Goal: Find specific page/section: Find specific page/section

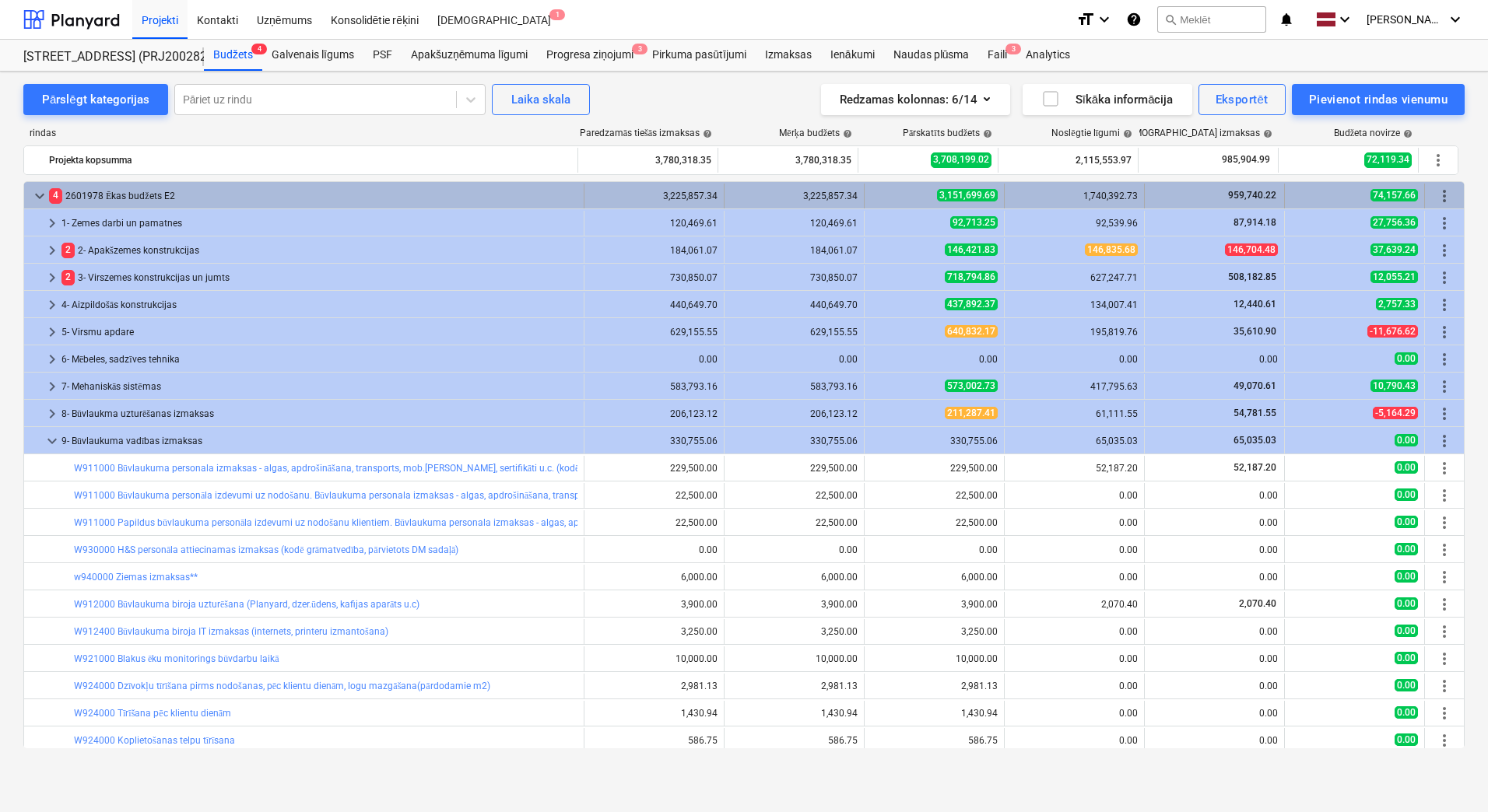
click at [32, 192] on span "keyboard_arrow_down" at bounding box center [40, 196] width 19 height 19
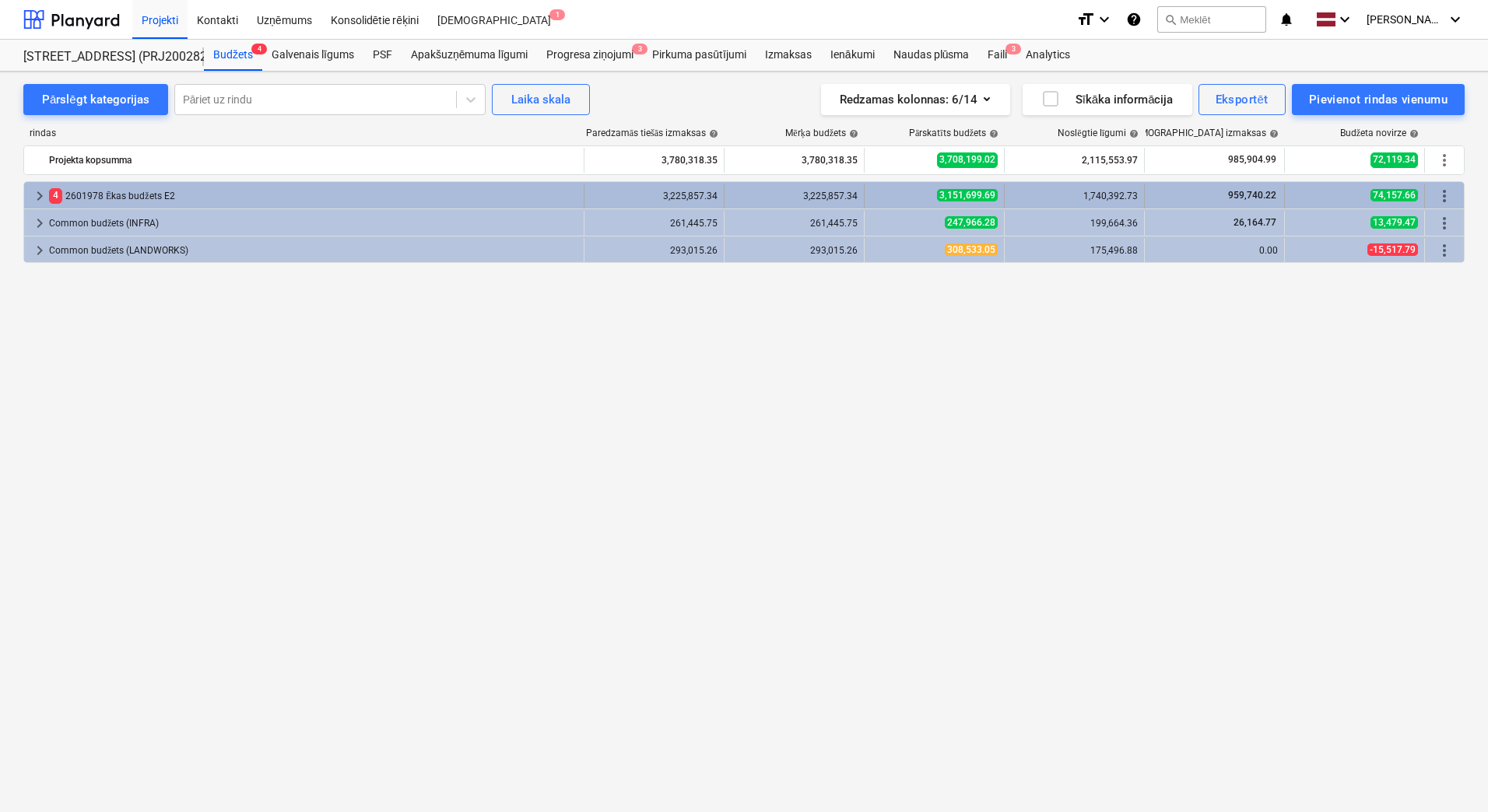
click at [34, 190] on span "keyboard_arrow_right" at bounding box center [40, 196] width 19 height 19
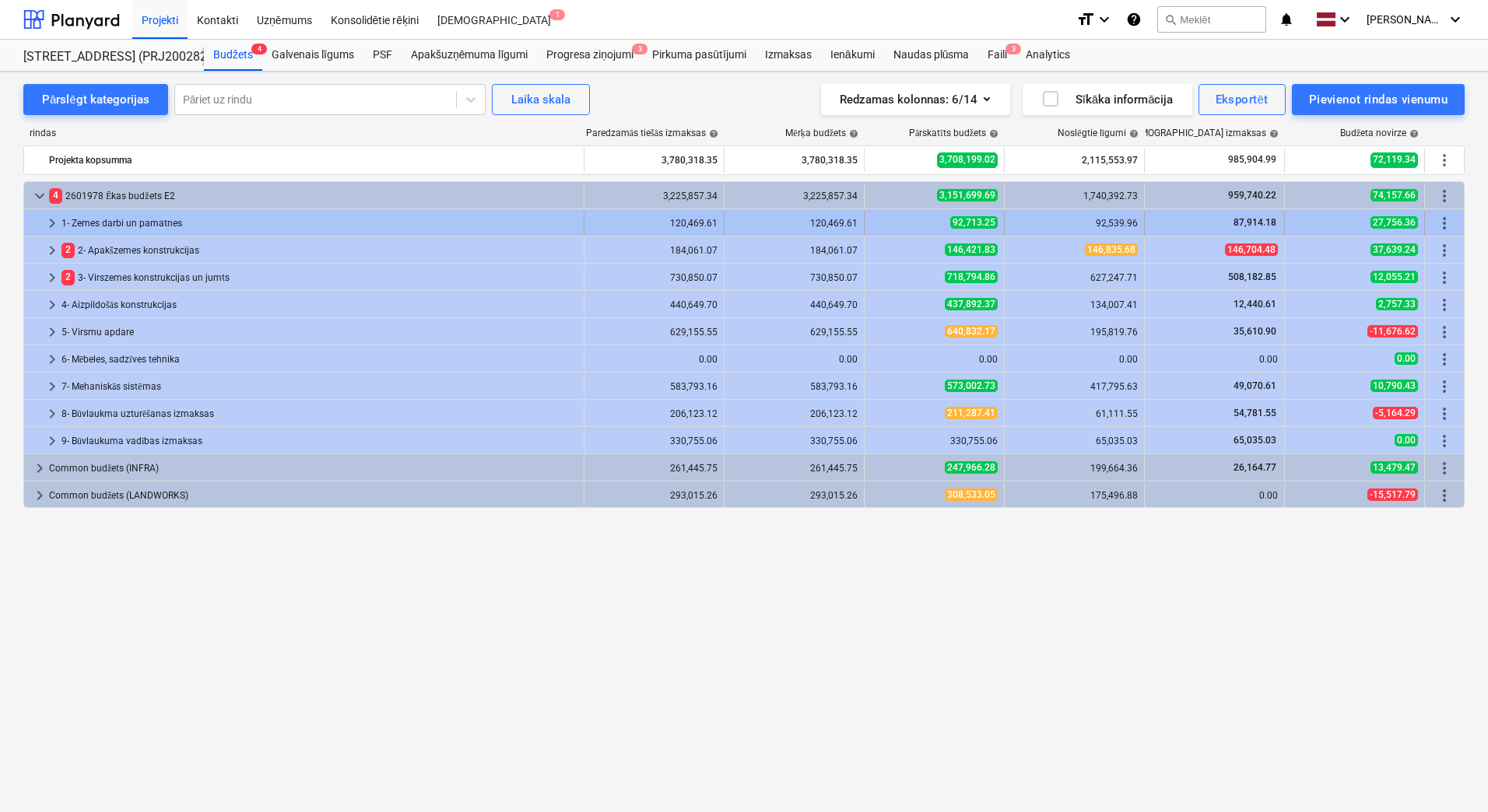
click at [164, 209] on div "keyboard_arrow_right 1- Zemes darbi un pamatnes 120,469.61 120,469.61 92,713.25…" at bounding box center [744, 222] width 1439 height 26
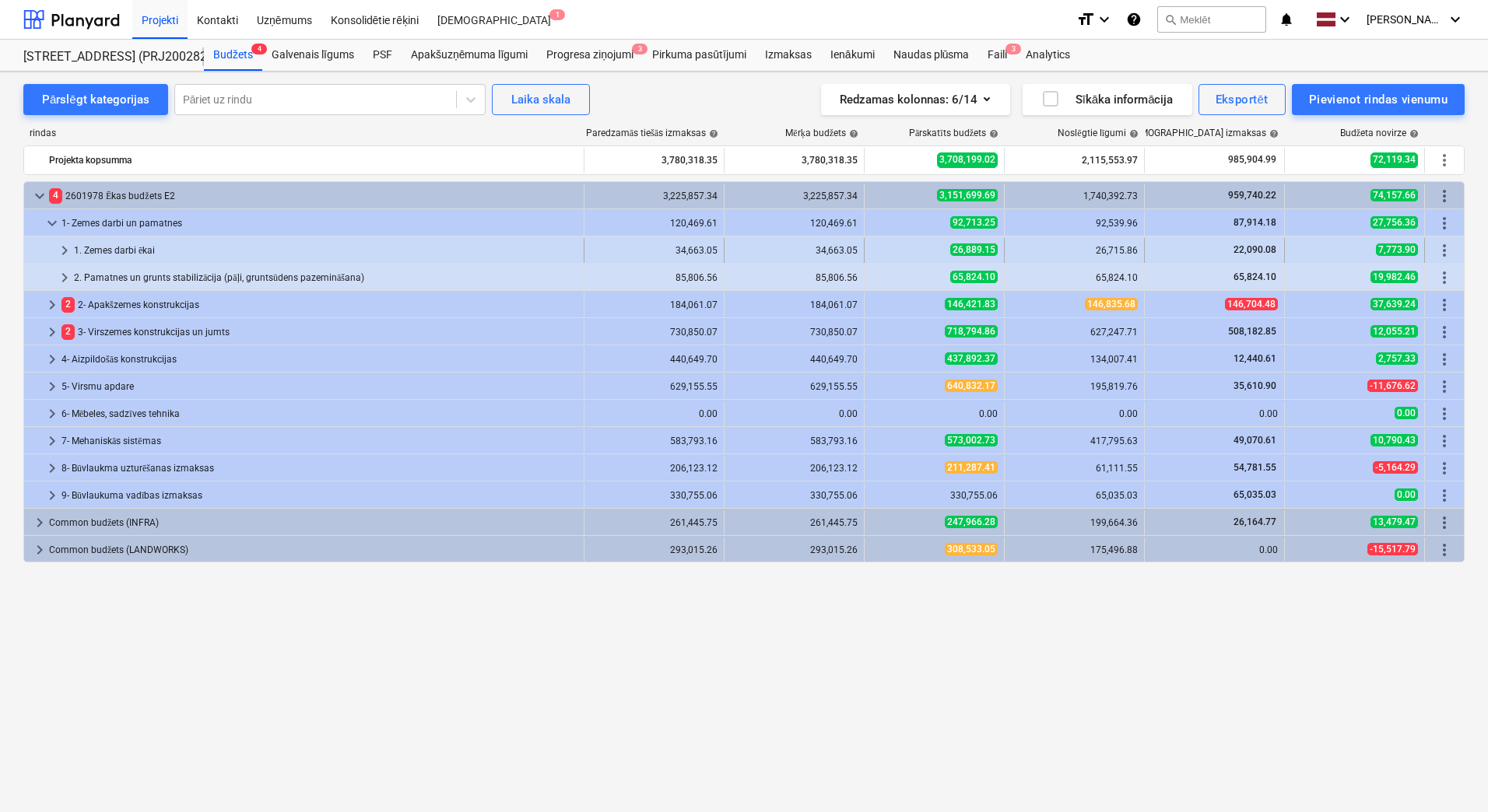
click at [136, 246] on div "1. Zemes darbi ēkai" at bounding box center [325, 251] width 503 height 25
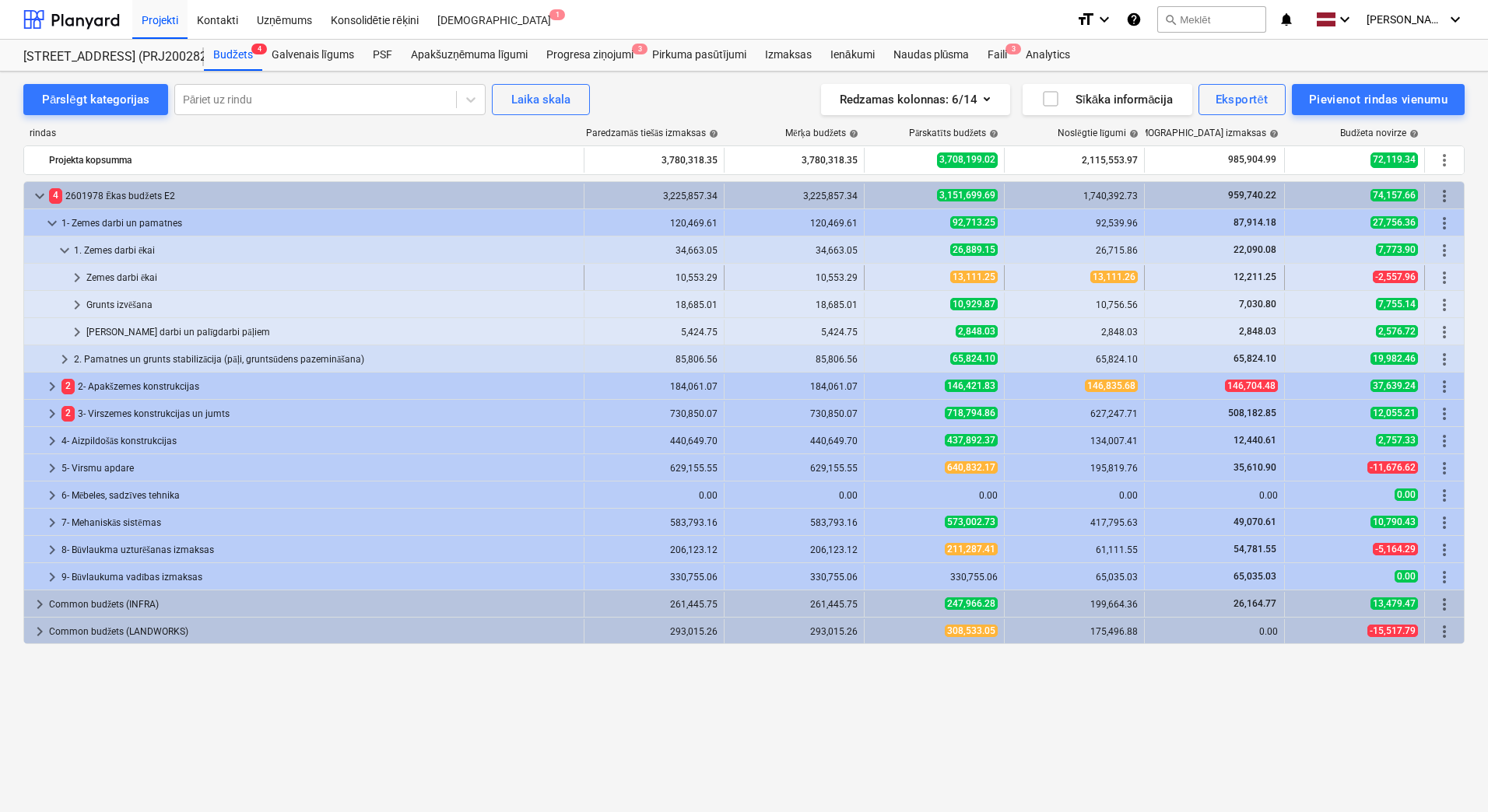
click at [125, 271] on div "Zemes darbi ēkai" at bounding box center [332, 278] width 492 height 25
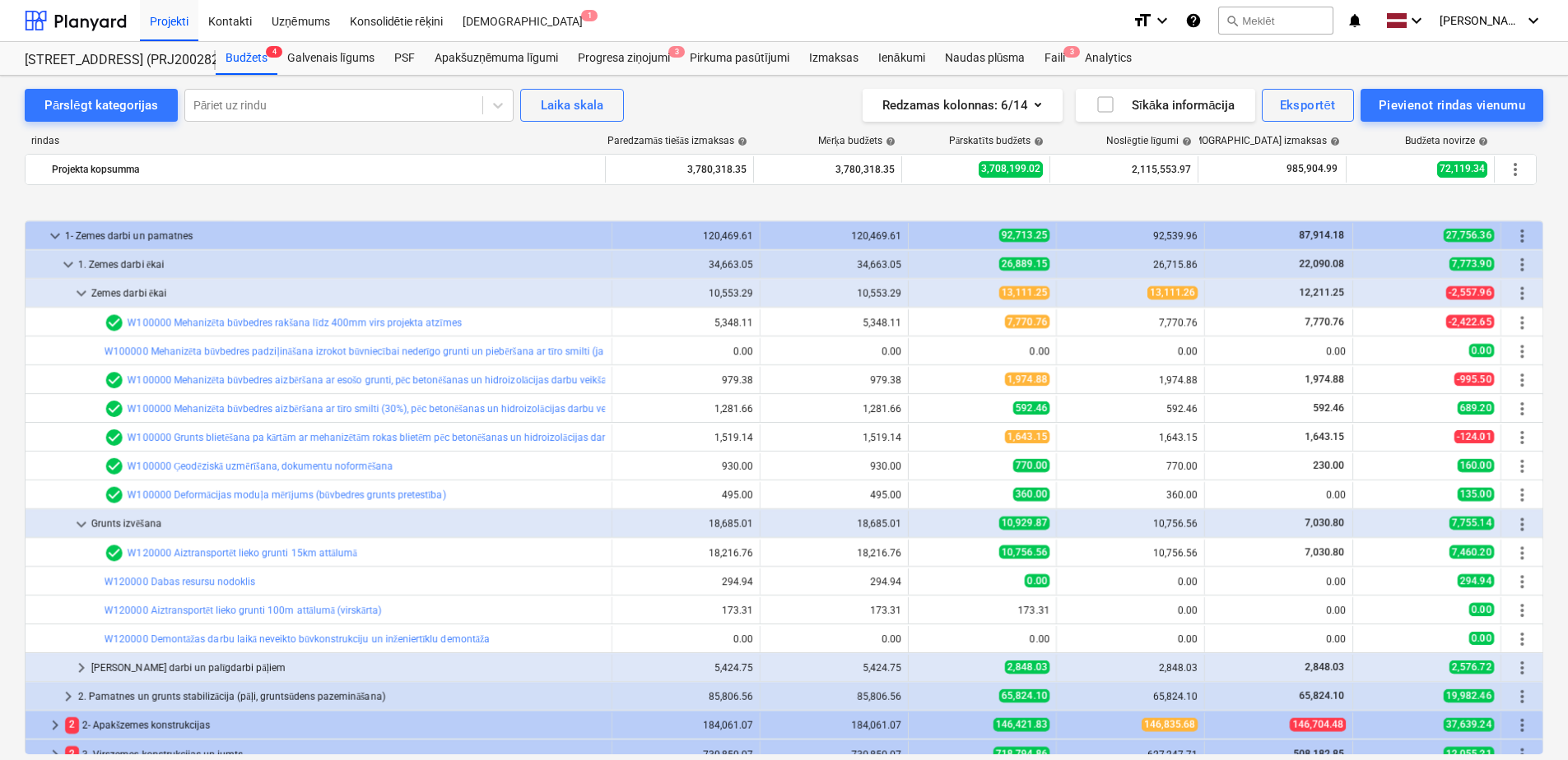
scroll to position [83, 0]
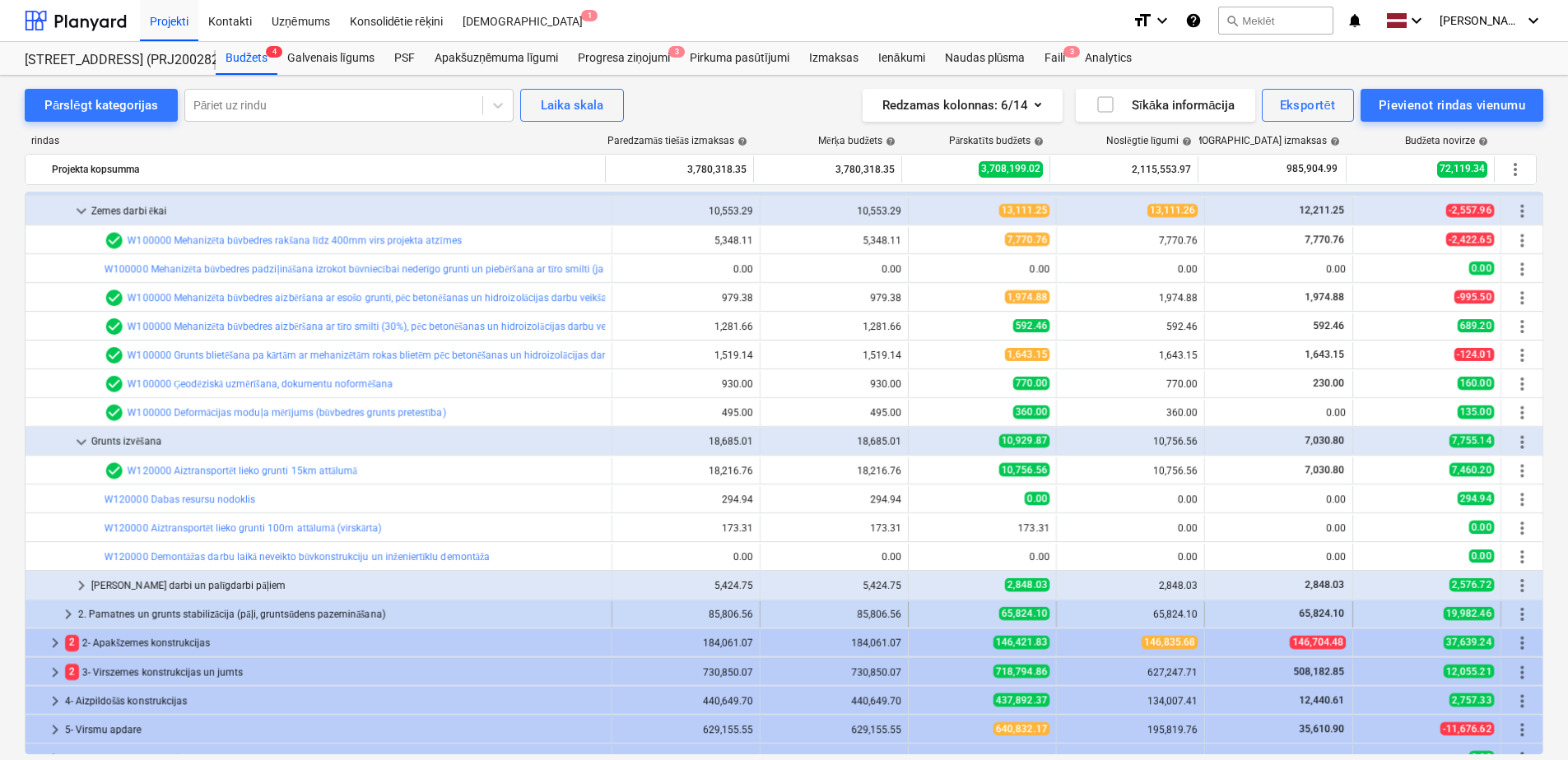
click at [245, 617] on div "2. Pamatnes un grunts stabilizācija (pāļi, gruntsūdens pazemināšana)" at bounding box center [341, 615] width 526 height 27
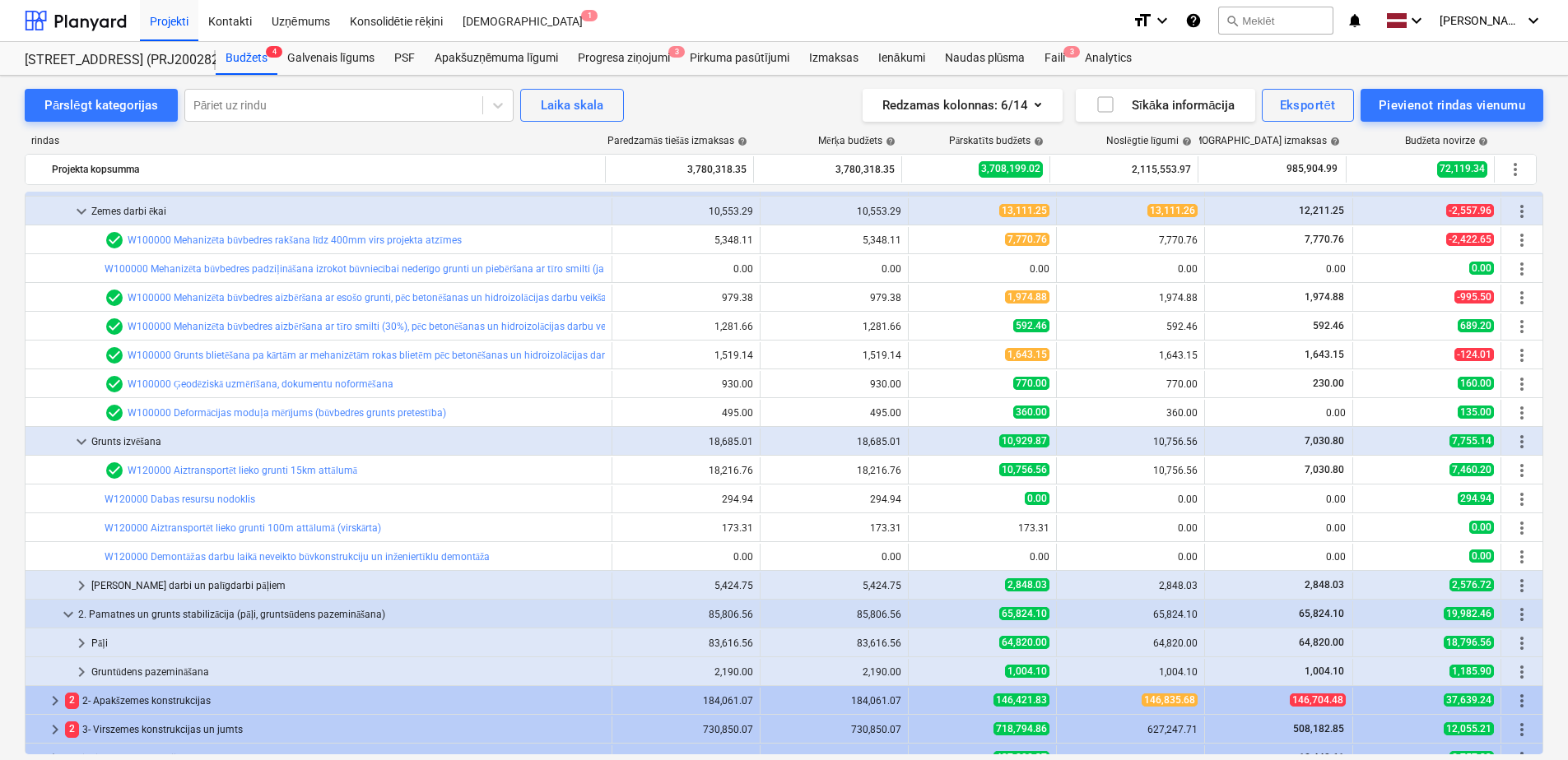
scroll to position [247, 0]
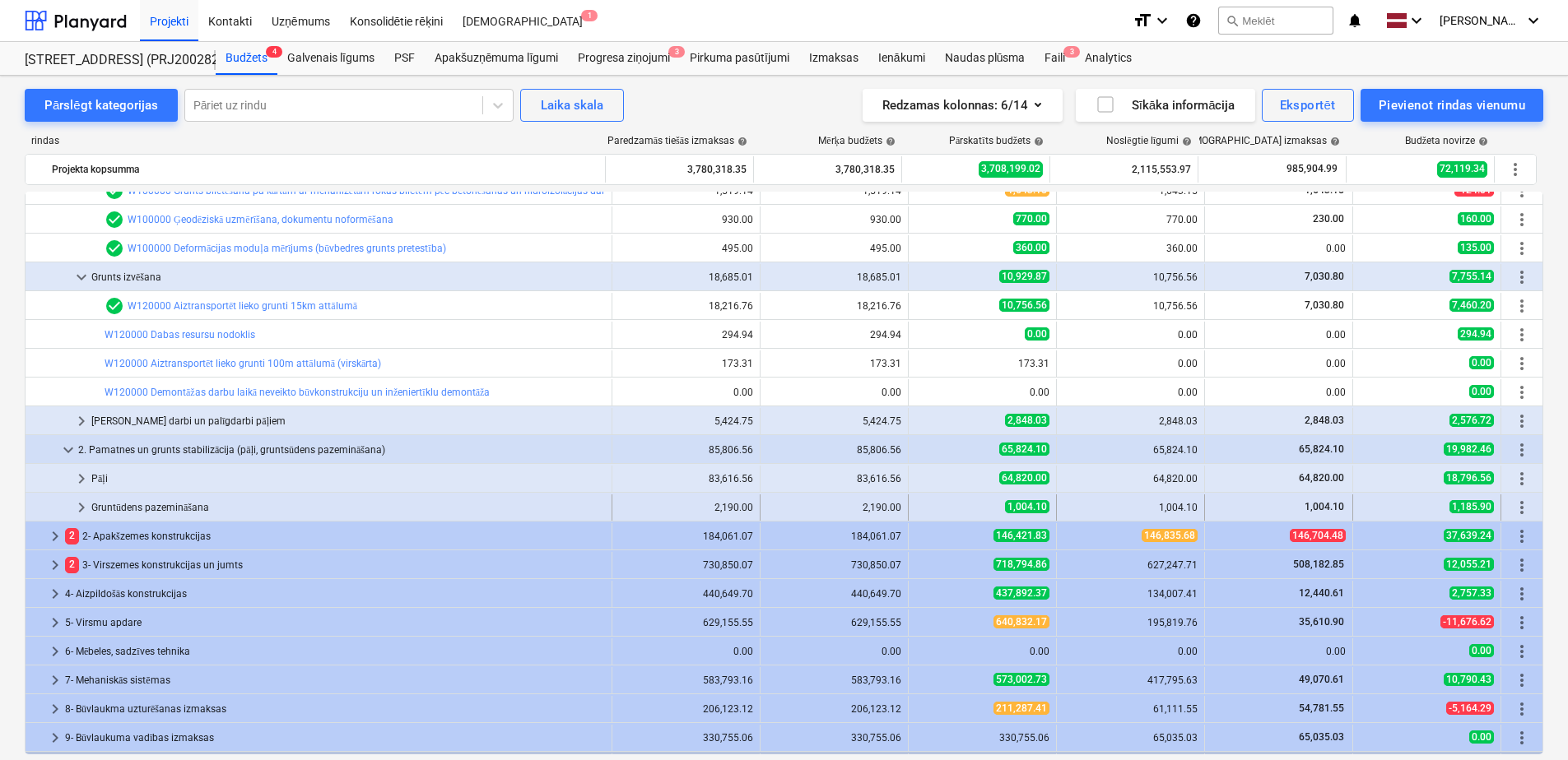
click at [133, 498] on div "Gruntūdens pazemināšana" at bounding box center [348, 508] width 514 height 27
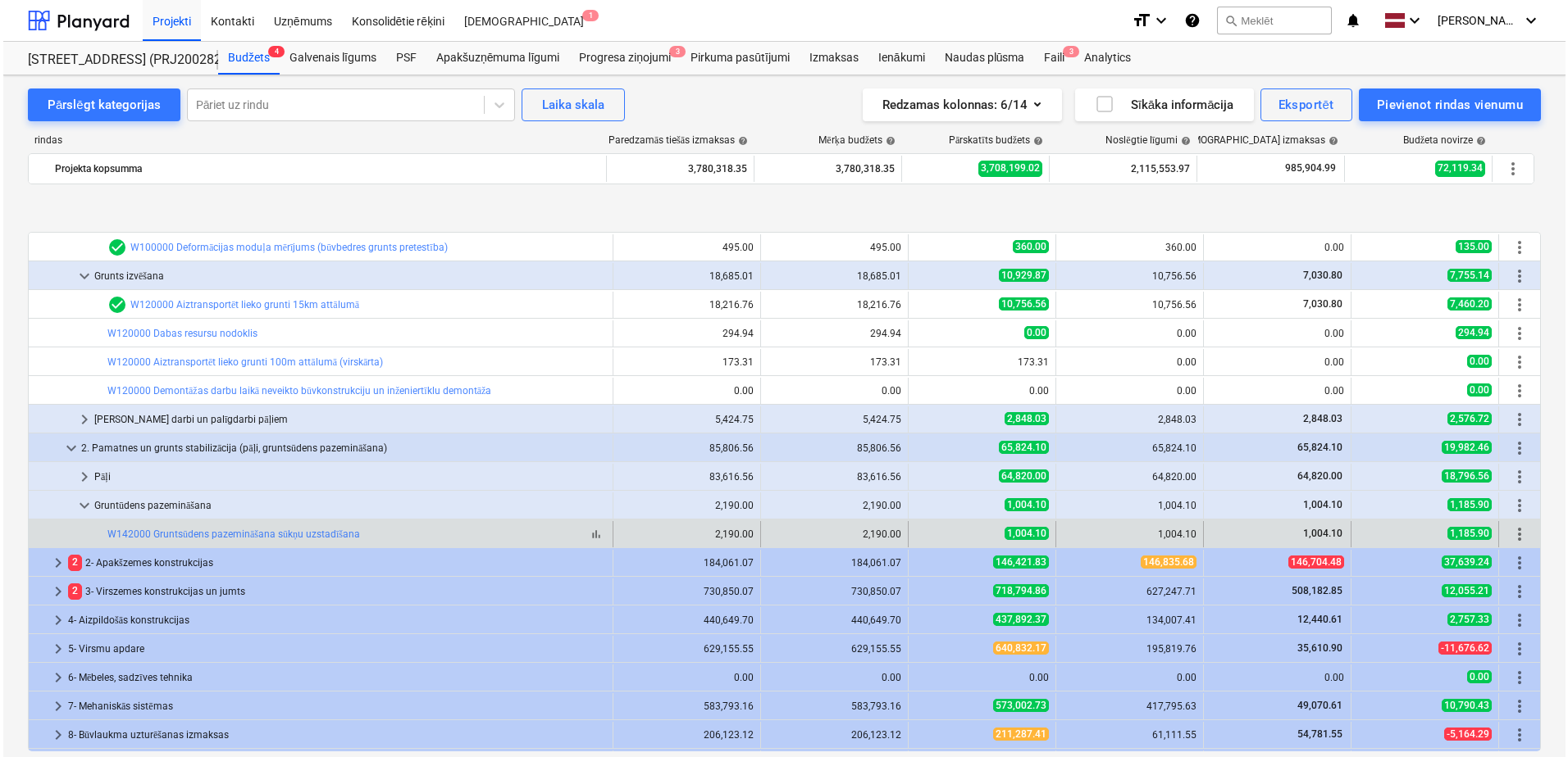
scroll to position [328, 0]
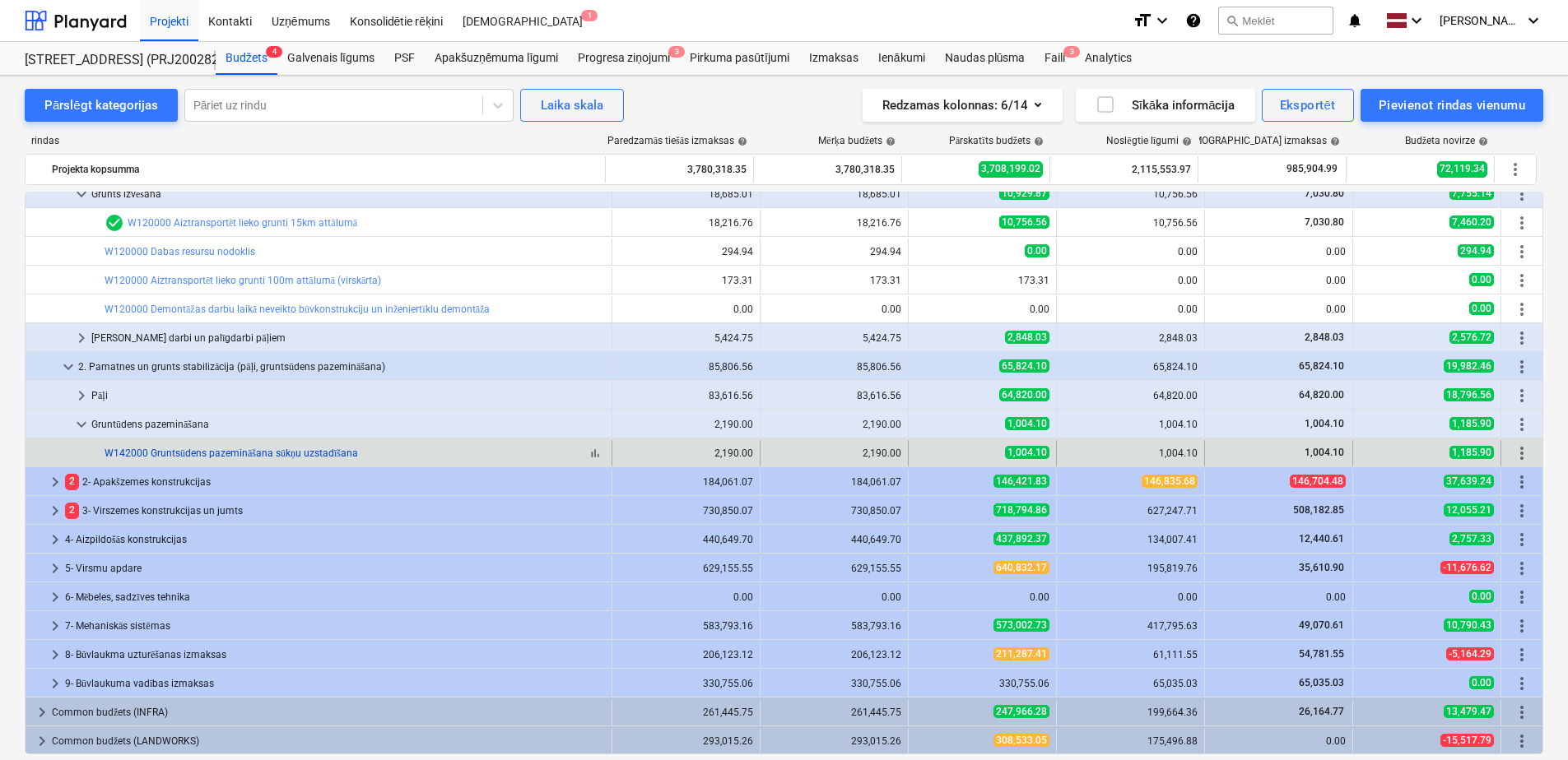
click at [266, 452] on link "W142000 Gruntsūdens pazemināšana sūkņu uzstadīšana" at bounding box center [231, 453] width 254 height 11
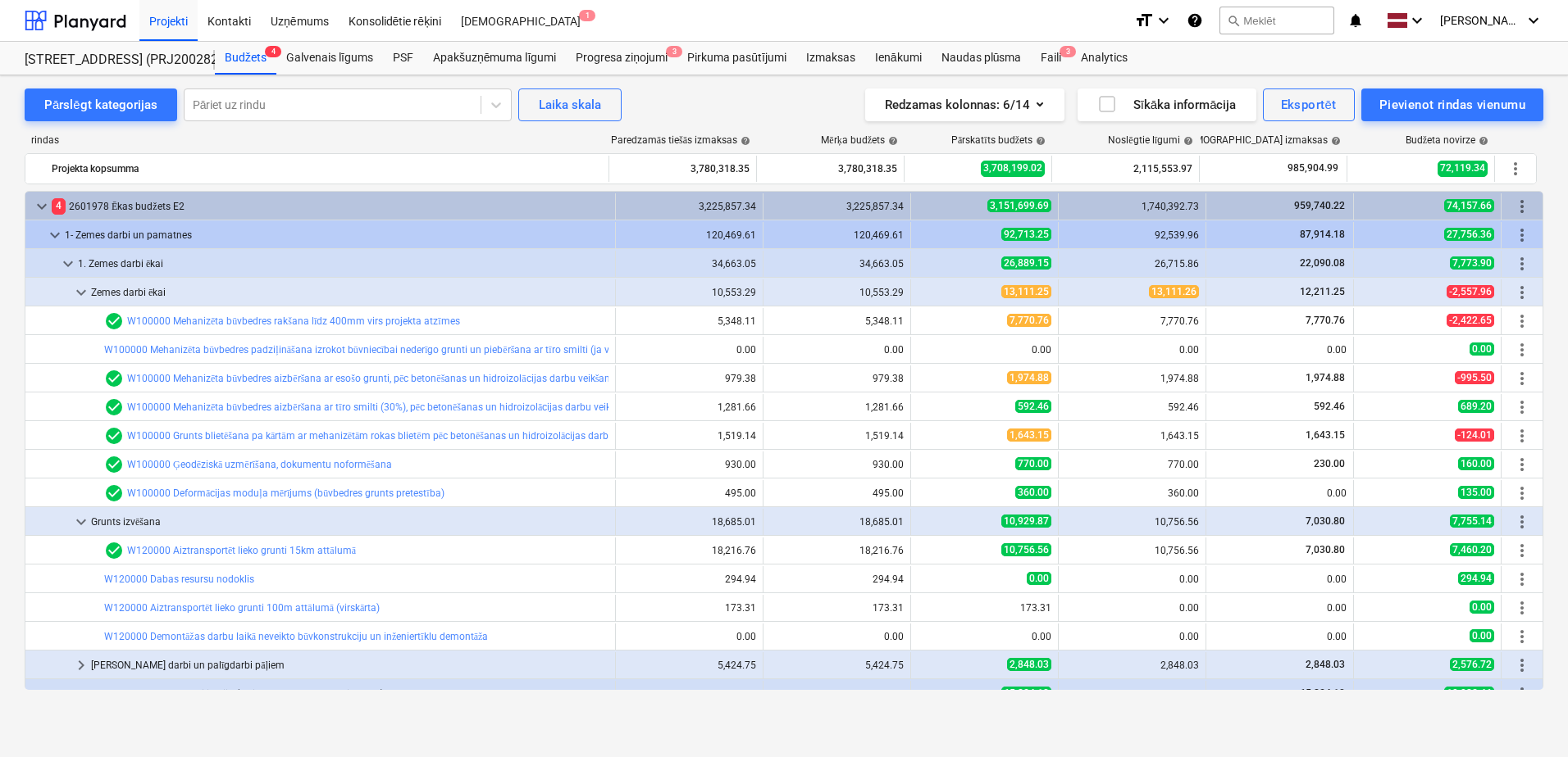
scroll to position [328, 0]
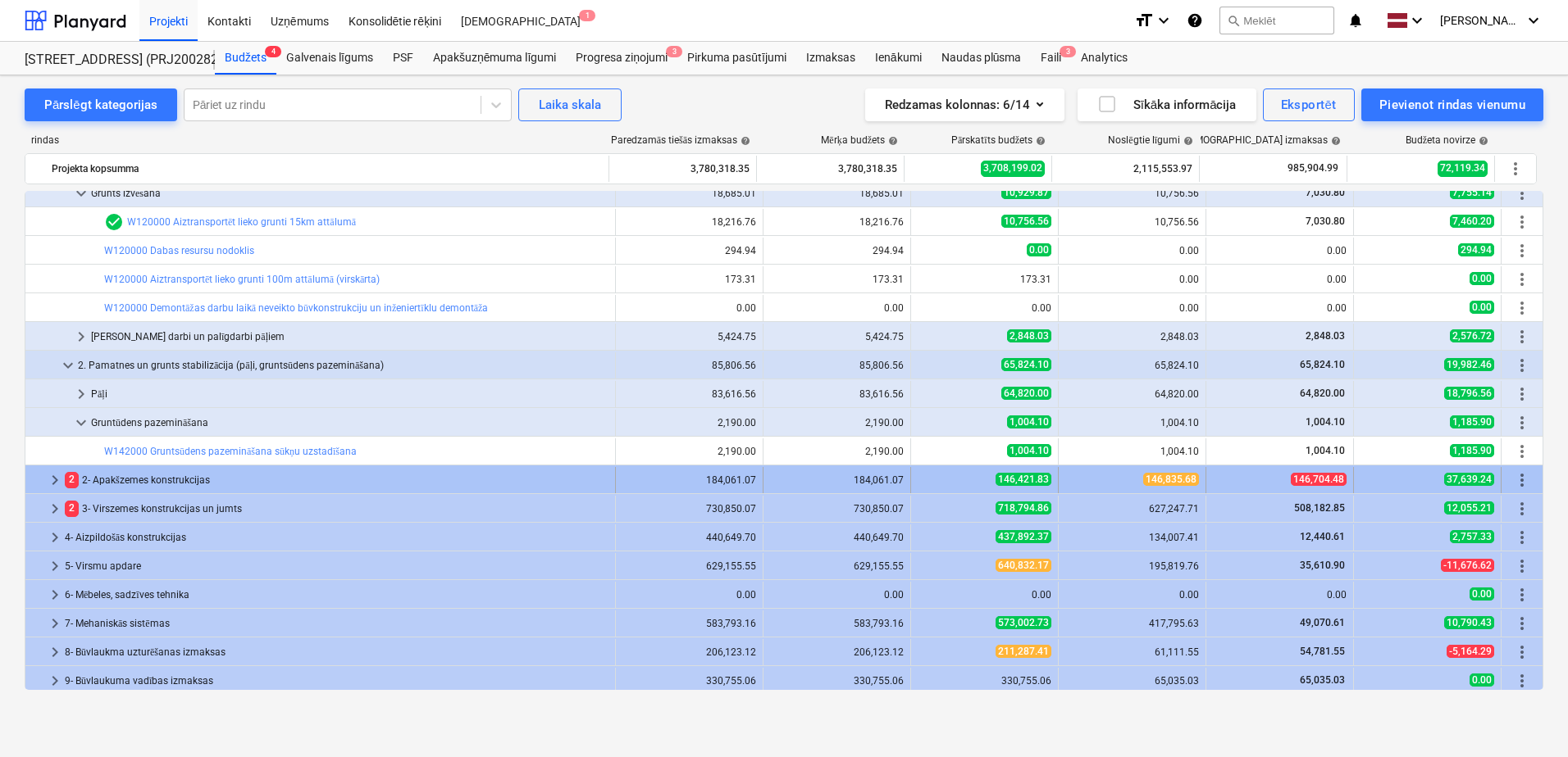
click at [46, 476] on span "keyboard_arrow_right" at bounding box center [55, 480] width 20 height 20
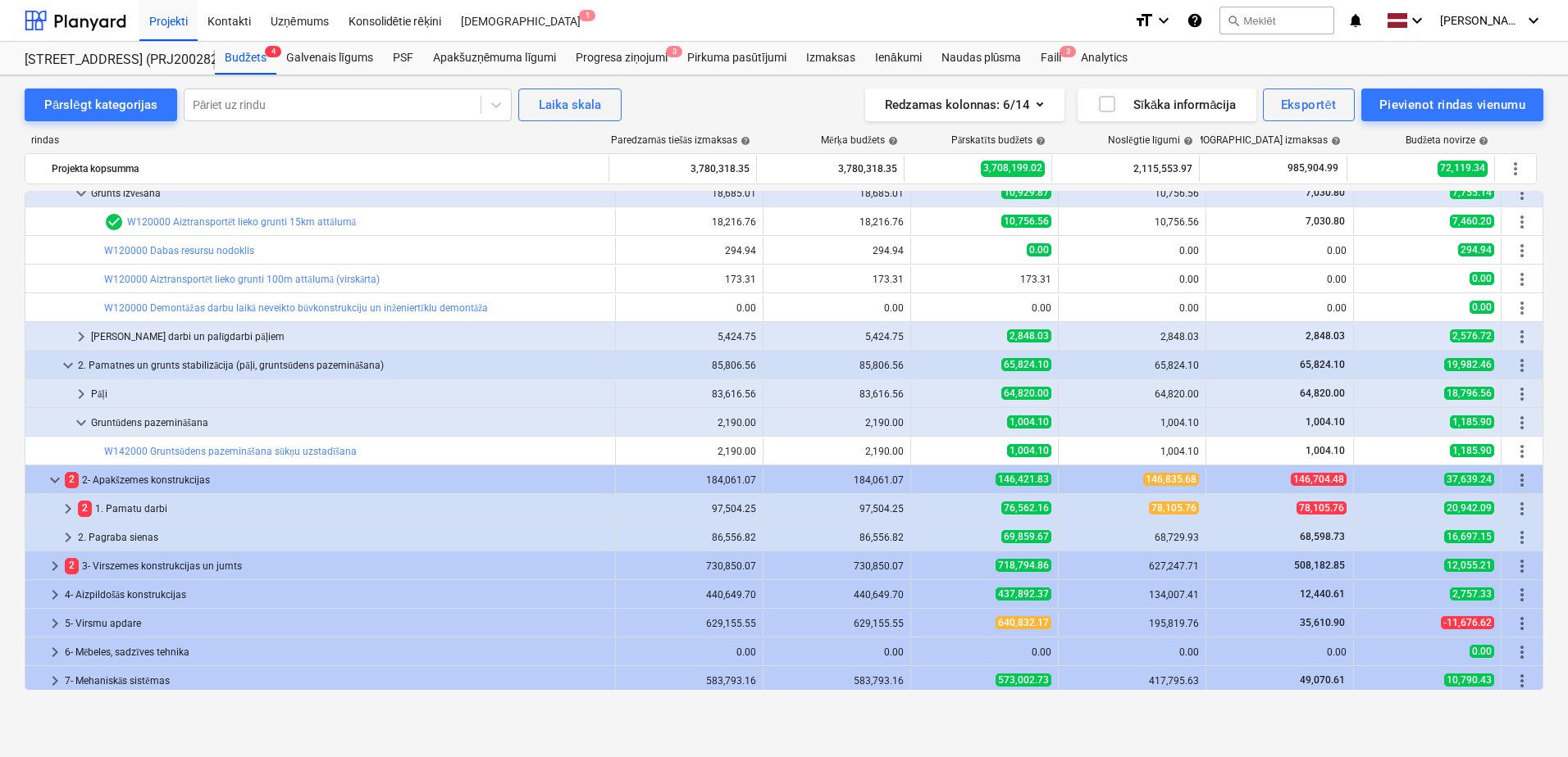
scroll to position [165, 0]
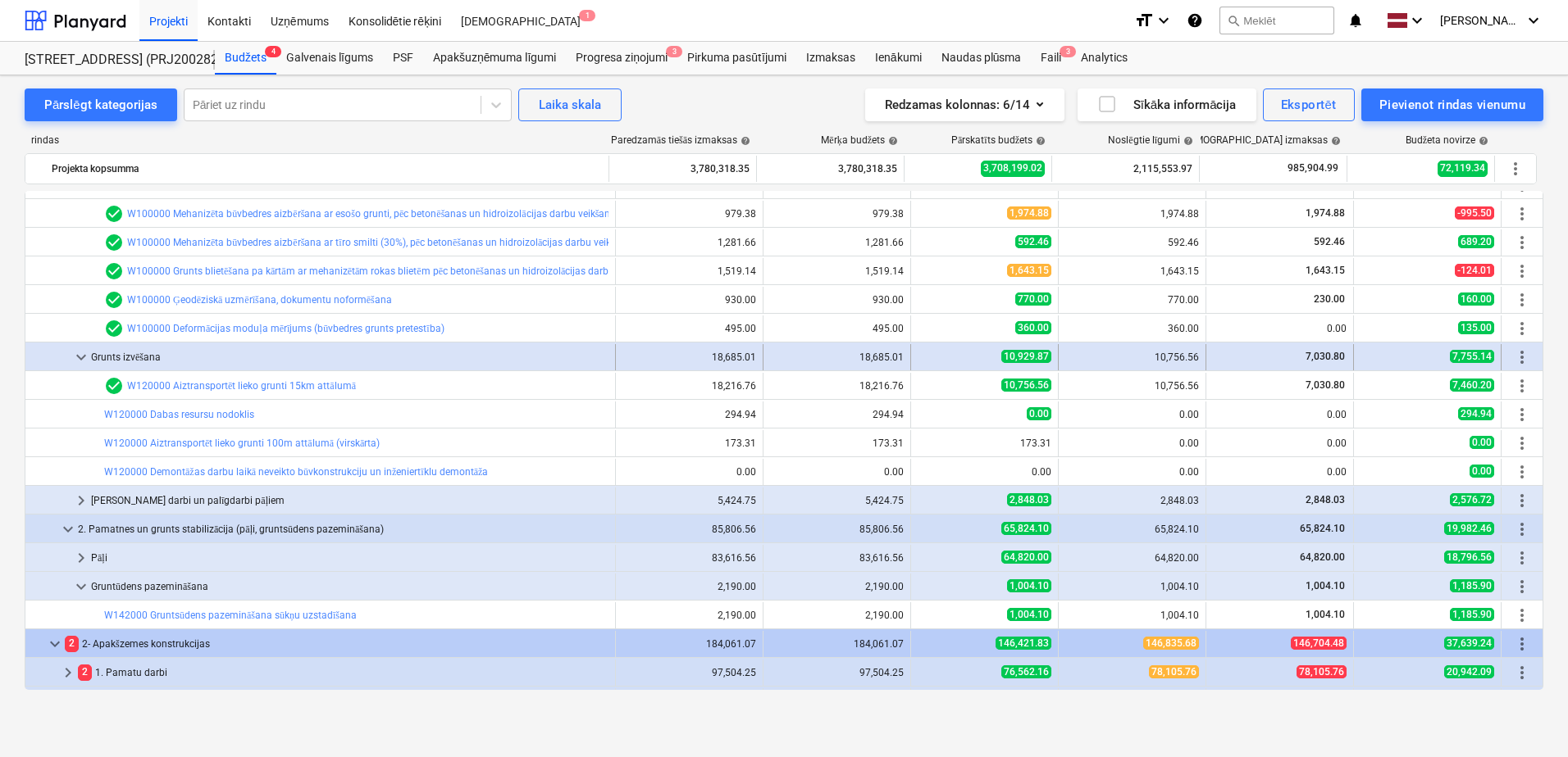
click at [73, 358] on span "keyboard_arrow_down" at bounding box center [80, 357] width 20 height 20
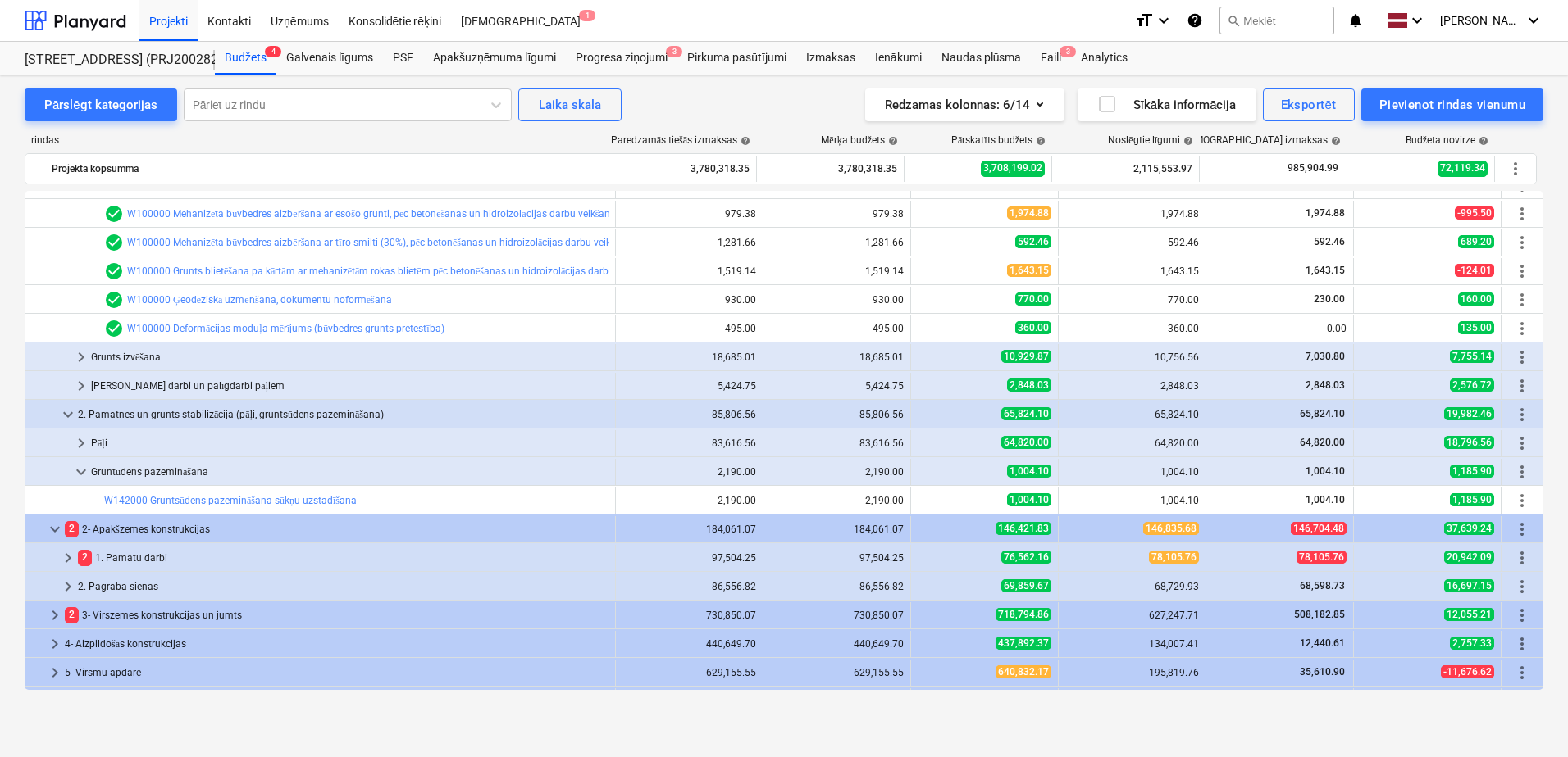
scroll to position [1, 0]
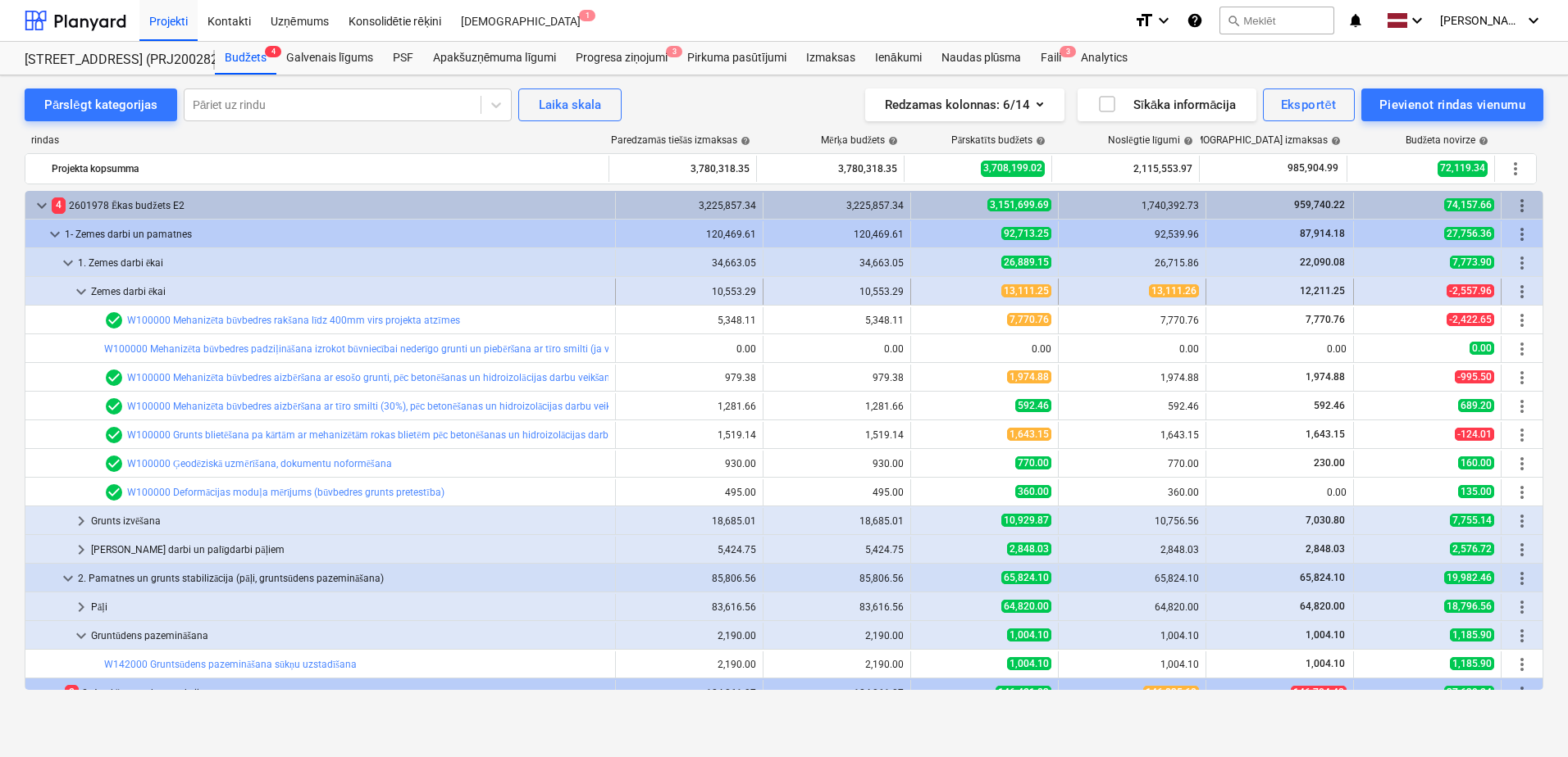
click at [77, 287] on span "keyboard_arrow_down" at bounding box center [80, 291] width 20 height 20
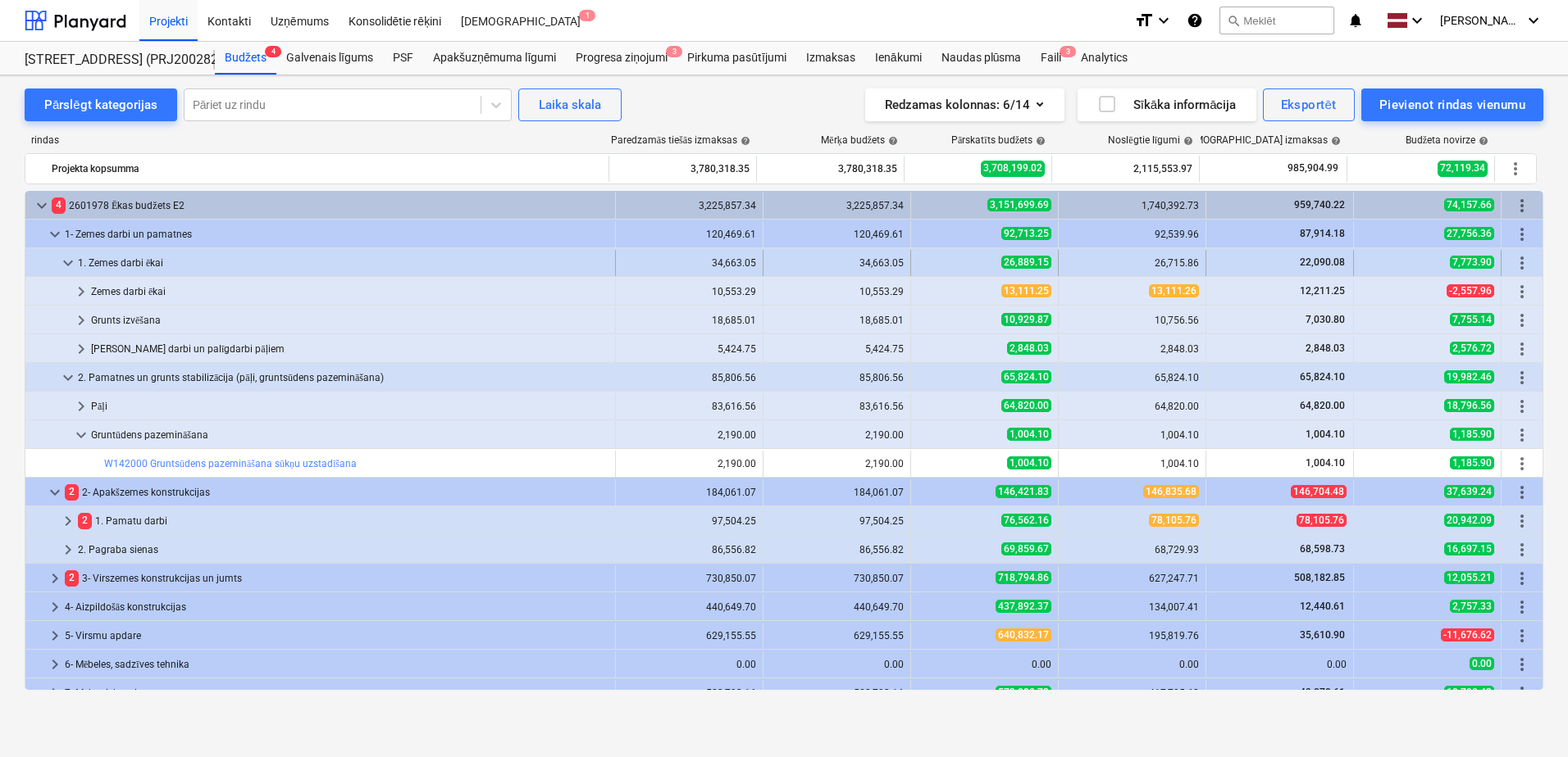
click at [70, 260] on span "keyboard_arrow_down" at bounding box center [68, 263] width 20 height 20
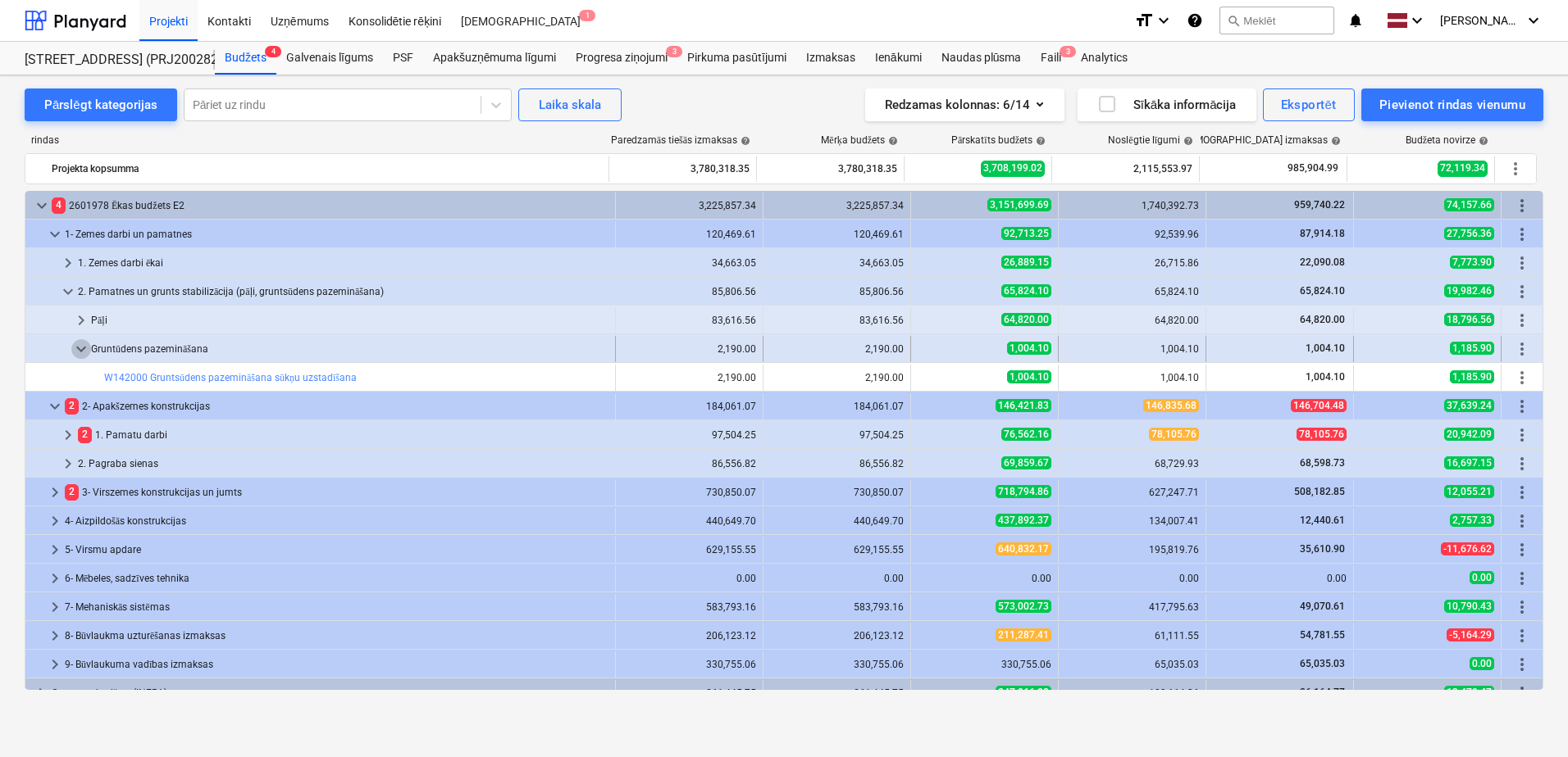
click at [75, 343] on span "keyboard_arrow_down" at bounding box center [80, 349] width 20 height 20
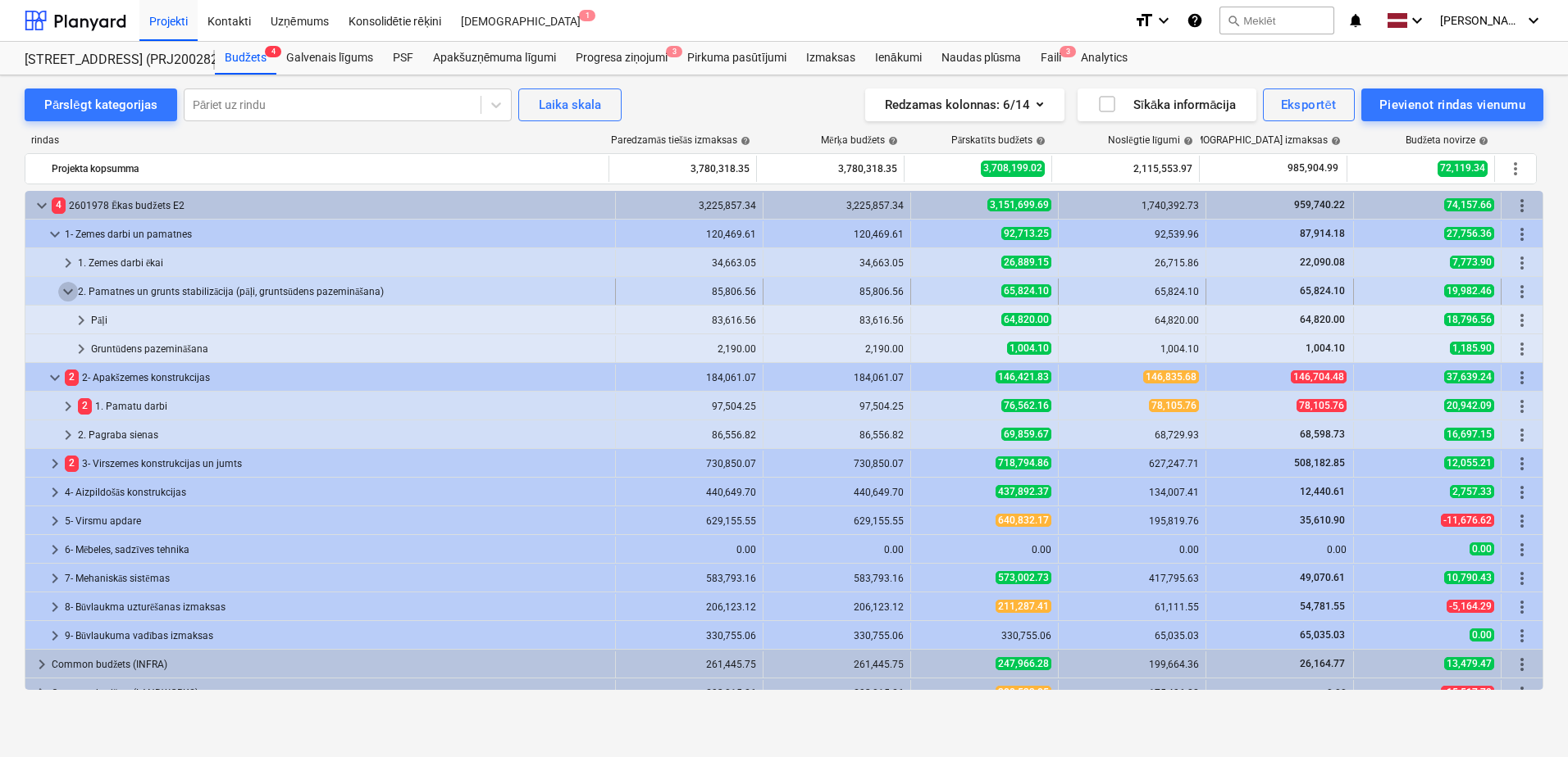
click at [71, 286] on span "keyboard_arrow_down" at bounding box center [68, 291] width 20 height 20
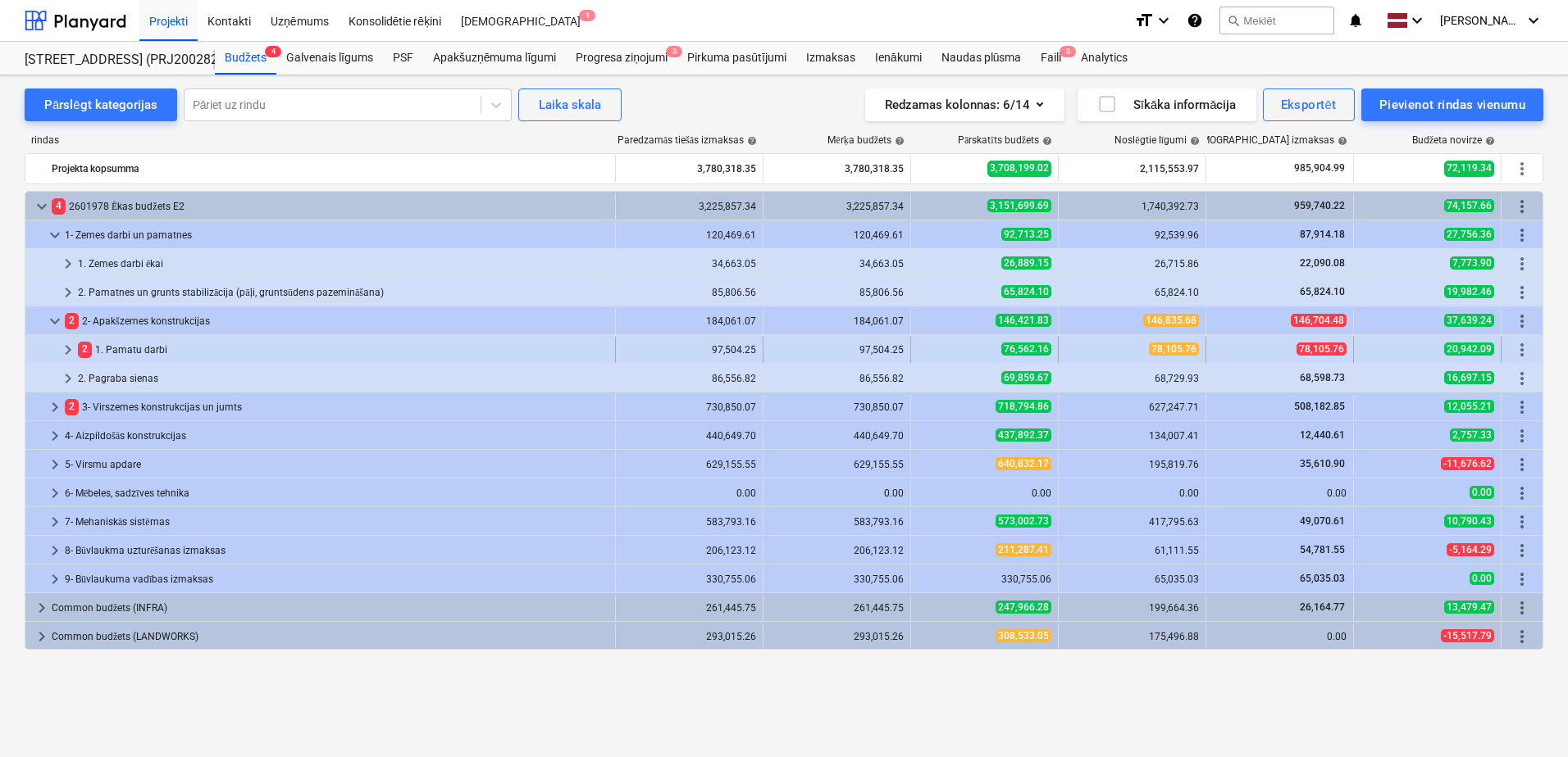
click at [134, 344] on div "2 1. Pamatu darbi" at bounding box center [343, 350] width 530 height 26
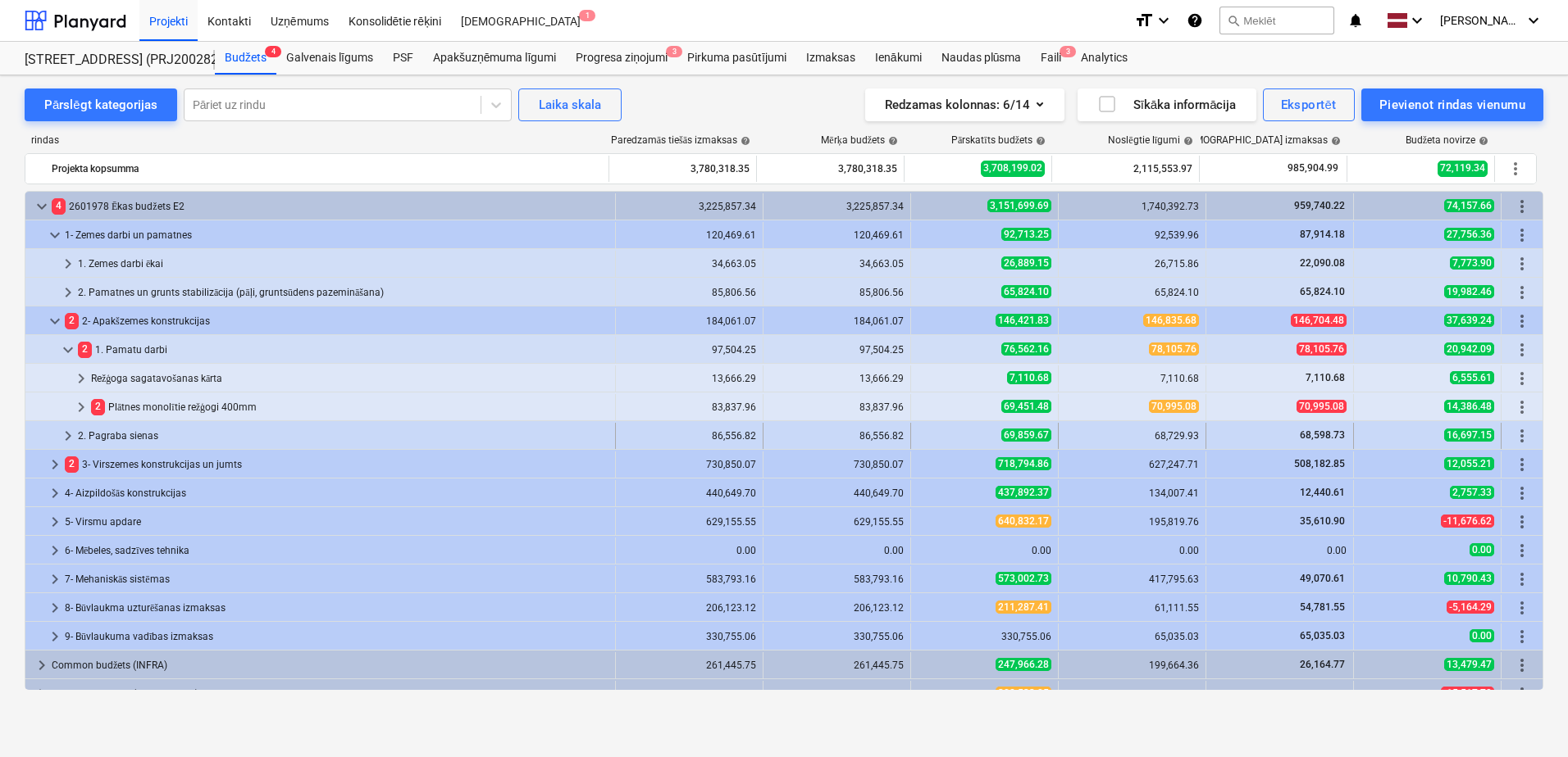
click at [138, 431] on div "2. Pagraba sienas" at bounding box center [343, 436] width 530 height 26
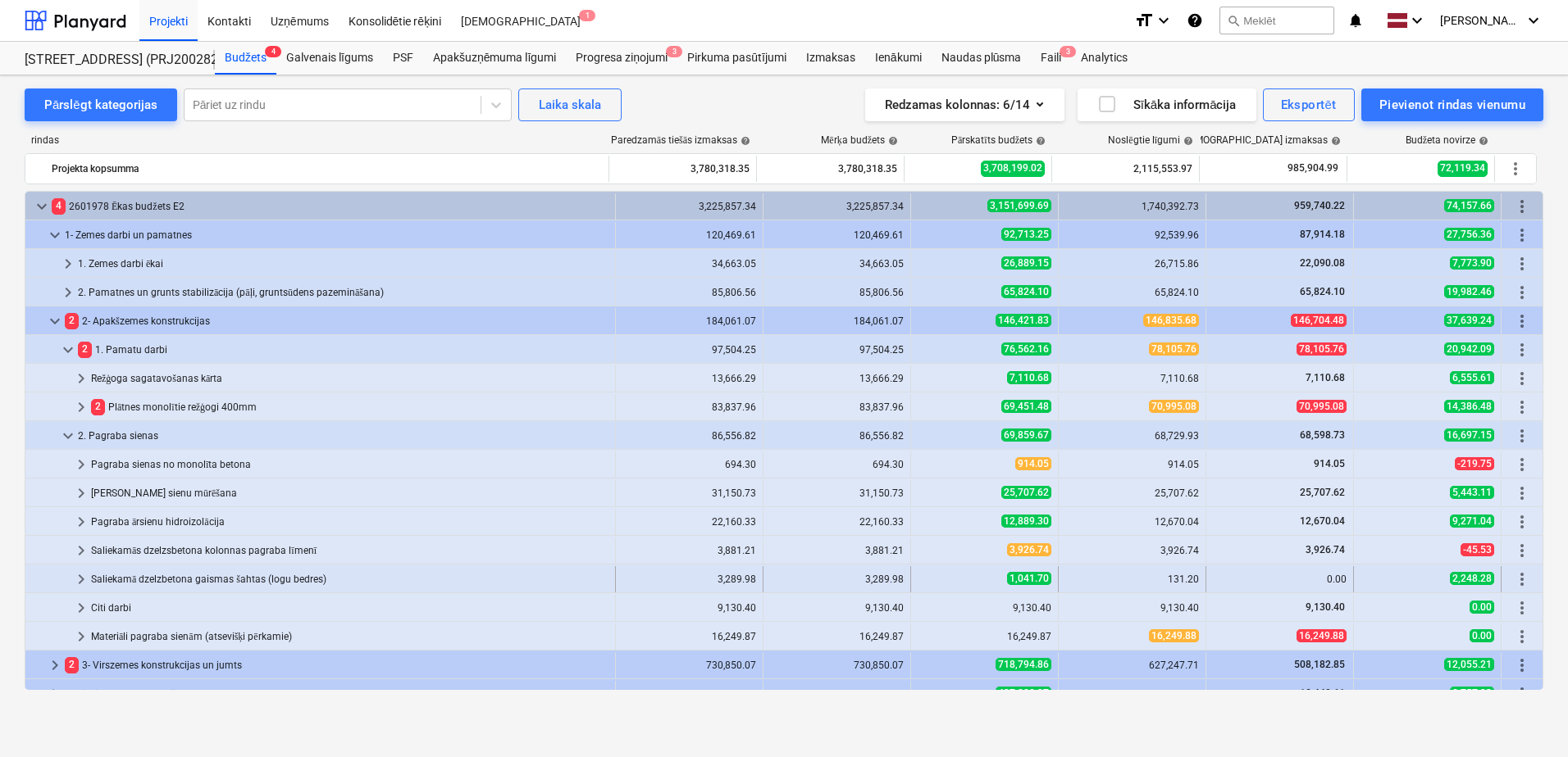
click at [191, 576] on div "Saliekamā dzelzbetona gaismas šahtas (logu bedres)" at bounding box center [349, 580] width 518 height 26
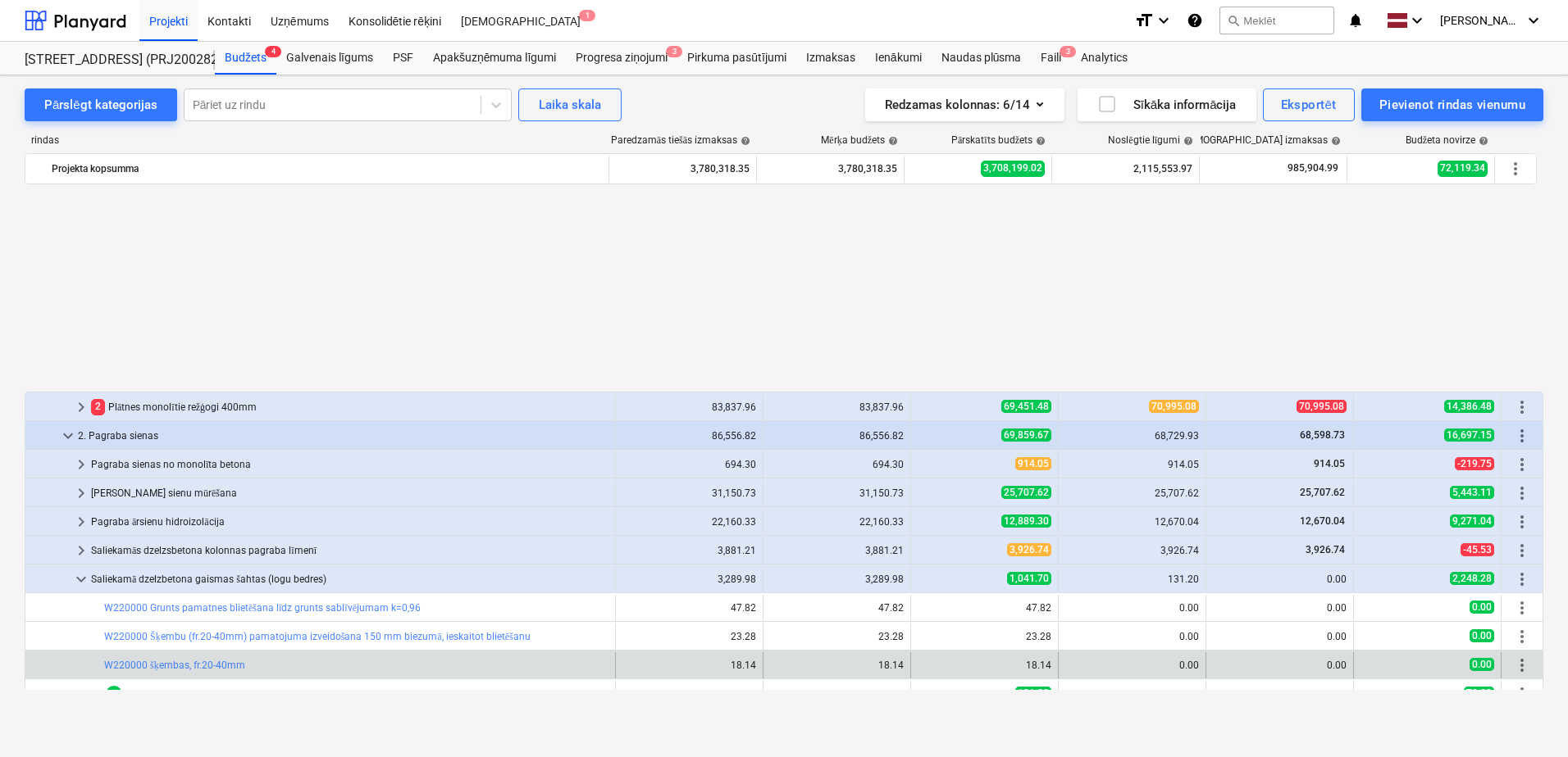
scroll to position [246, 0]
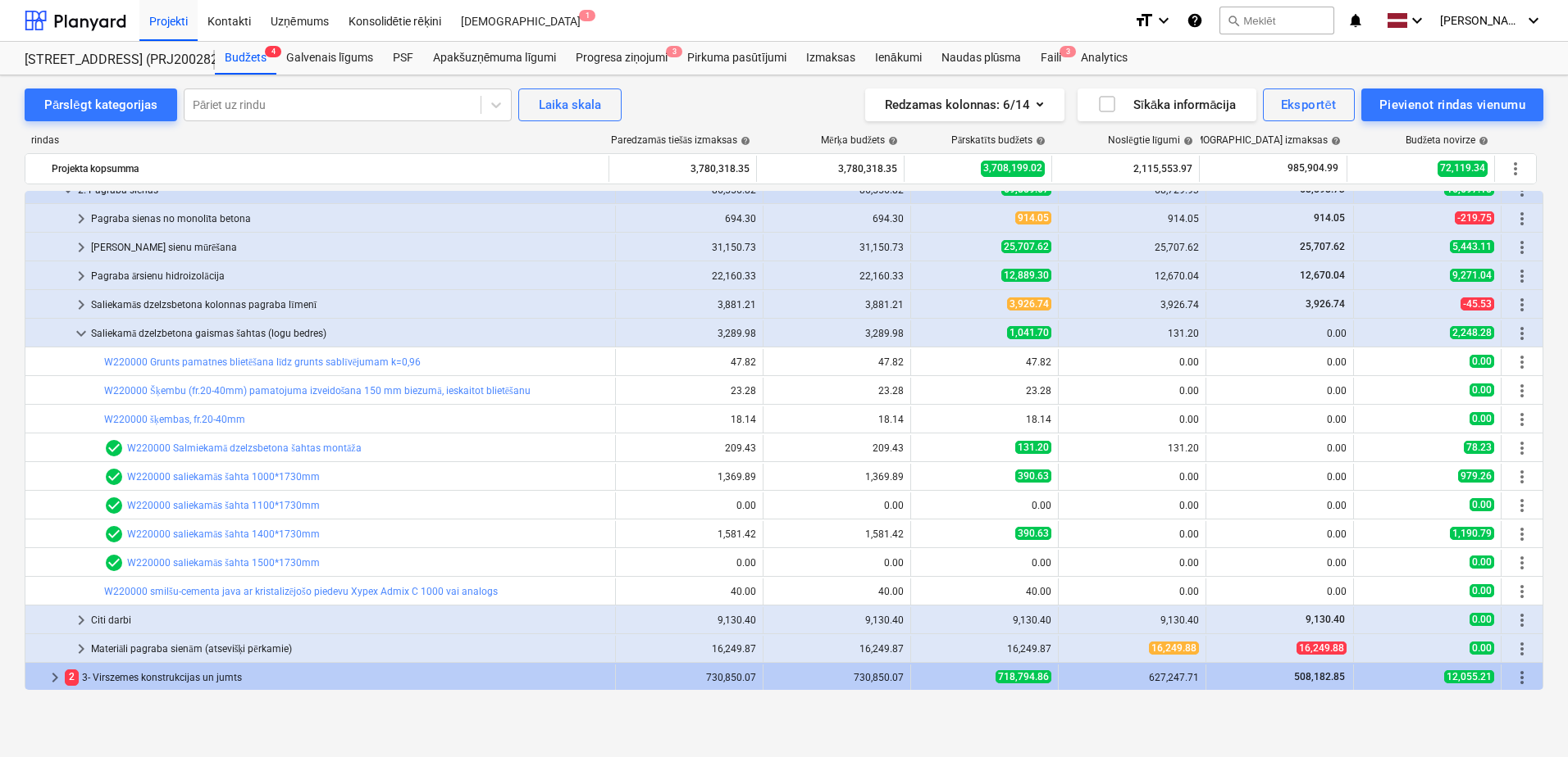
drag, startPoint x: 79, startPoint y: 331, endPoint x: 78, endPoint y: 319, distance: 12.0
click at [79, 331] on span "keyboard_arrow_down" at bounding box center [80, 333] width 20 height 20
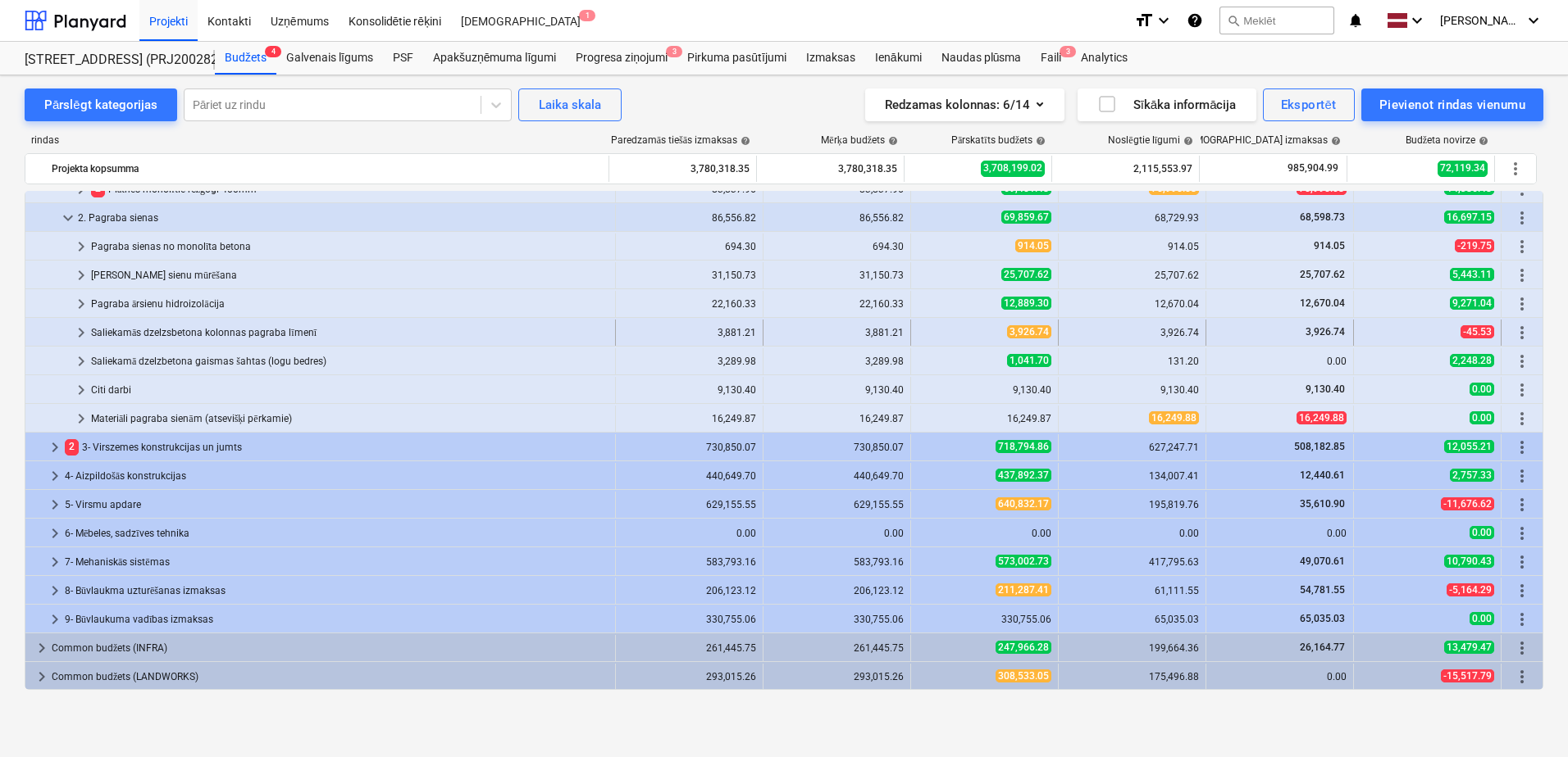
scroll to position [218, 0]
click at [61, 220] on span "keyboard_arrow_down" at bounding box center [68, 218] width 20 height 20
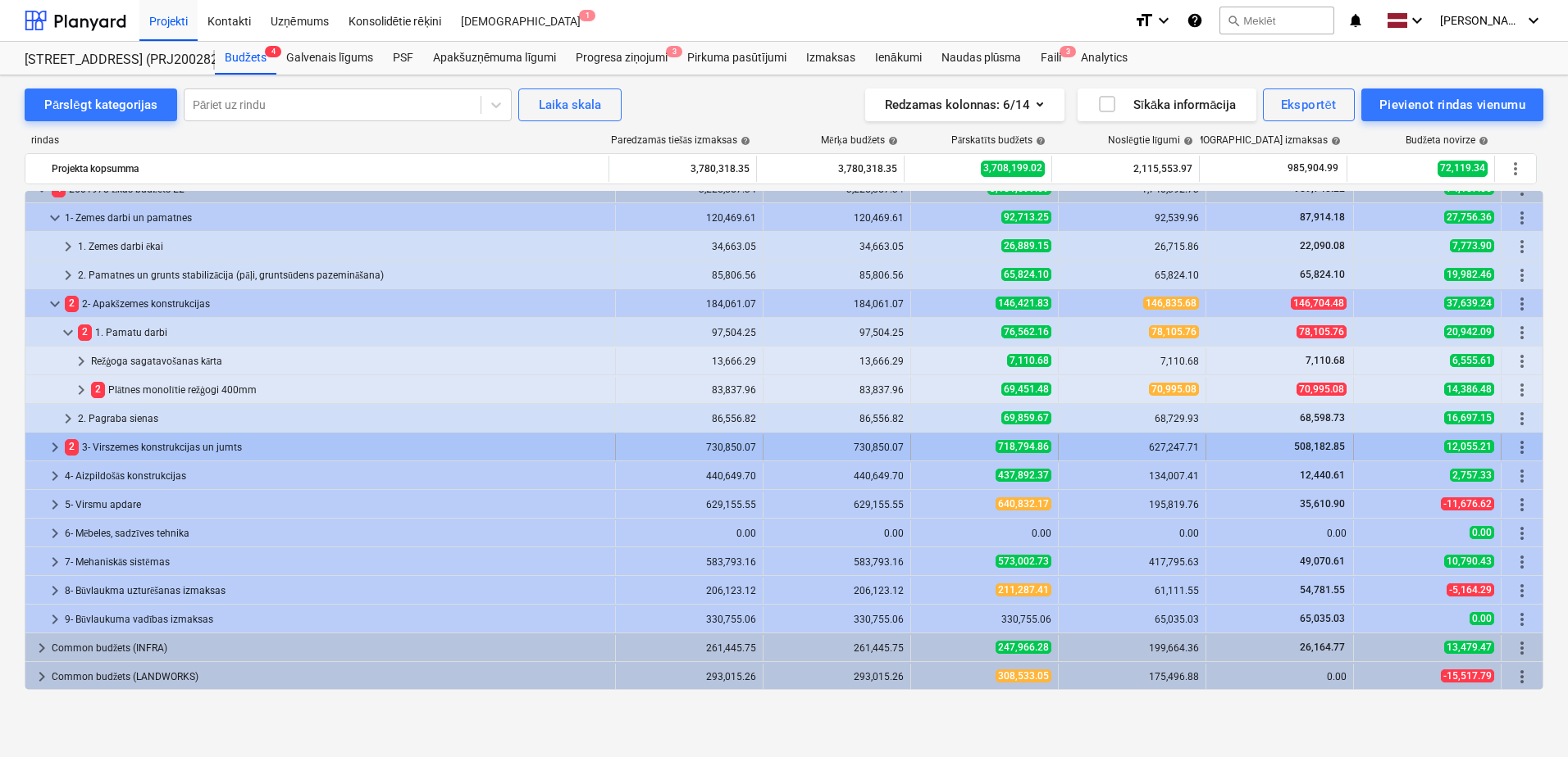
click at [52, 449] on span "keyboard_arrow_right" at bounding box center [55, 448] width 20 height 20
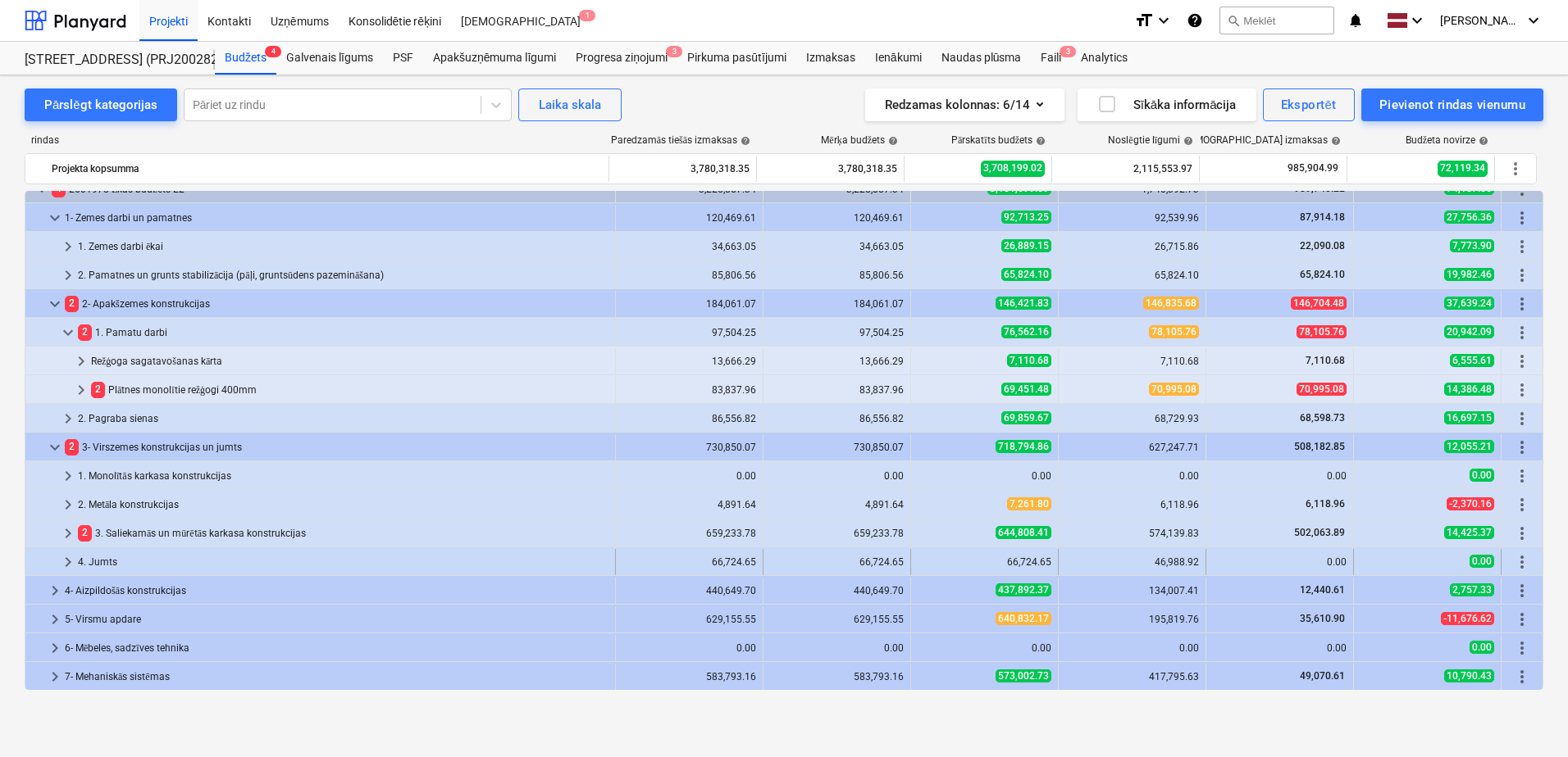
click at [67, 558] on span "keyboard_arrow_right" at bounding box center [68, 562] width 20 height 20
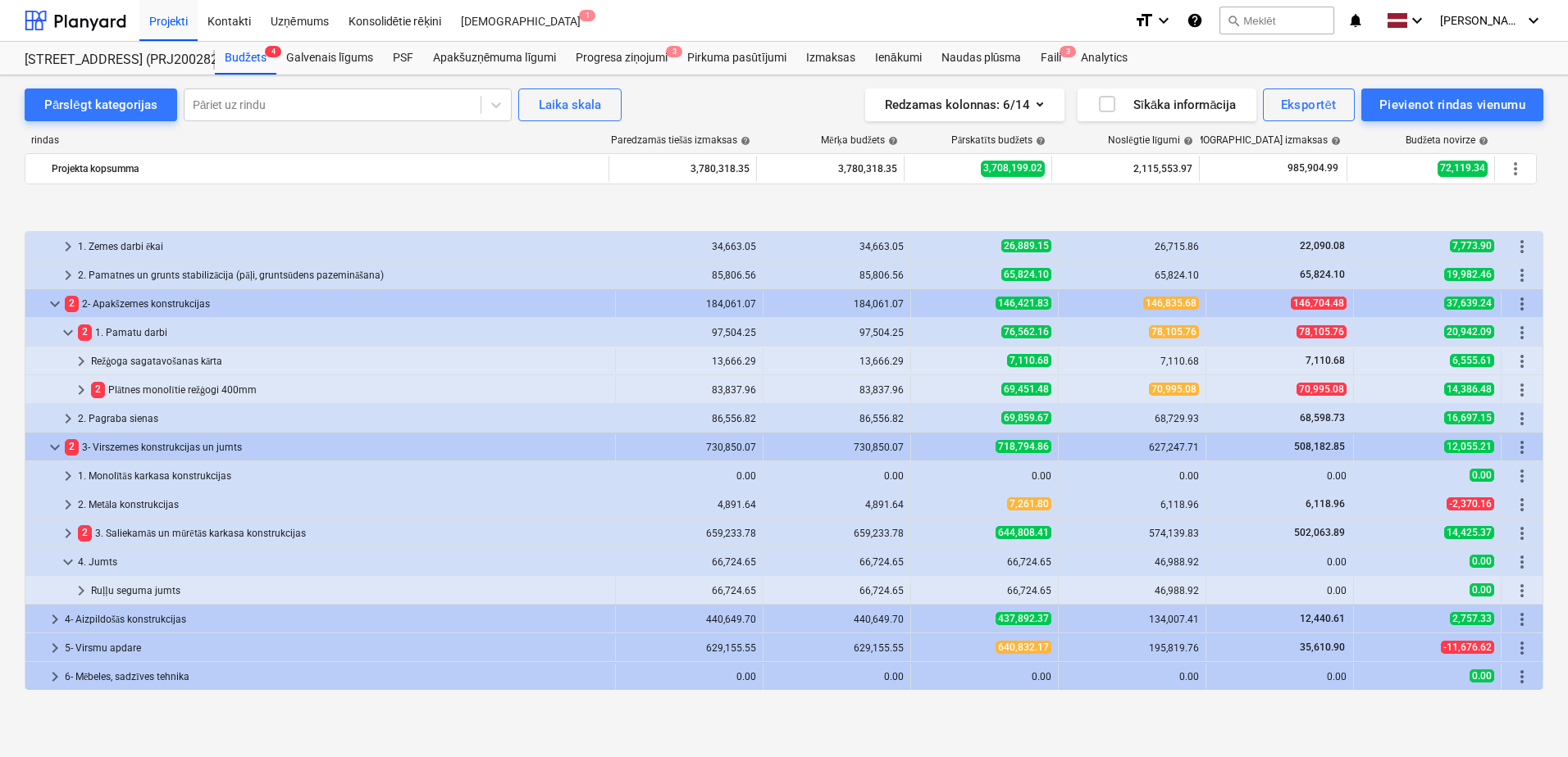
scroll to position [99, 0]
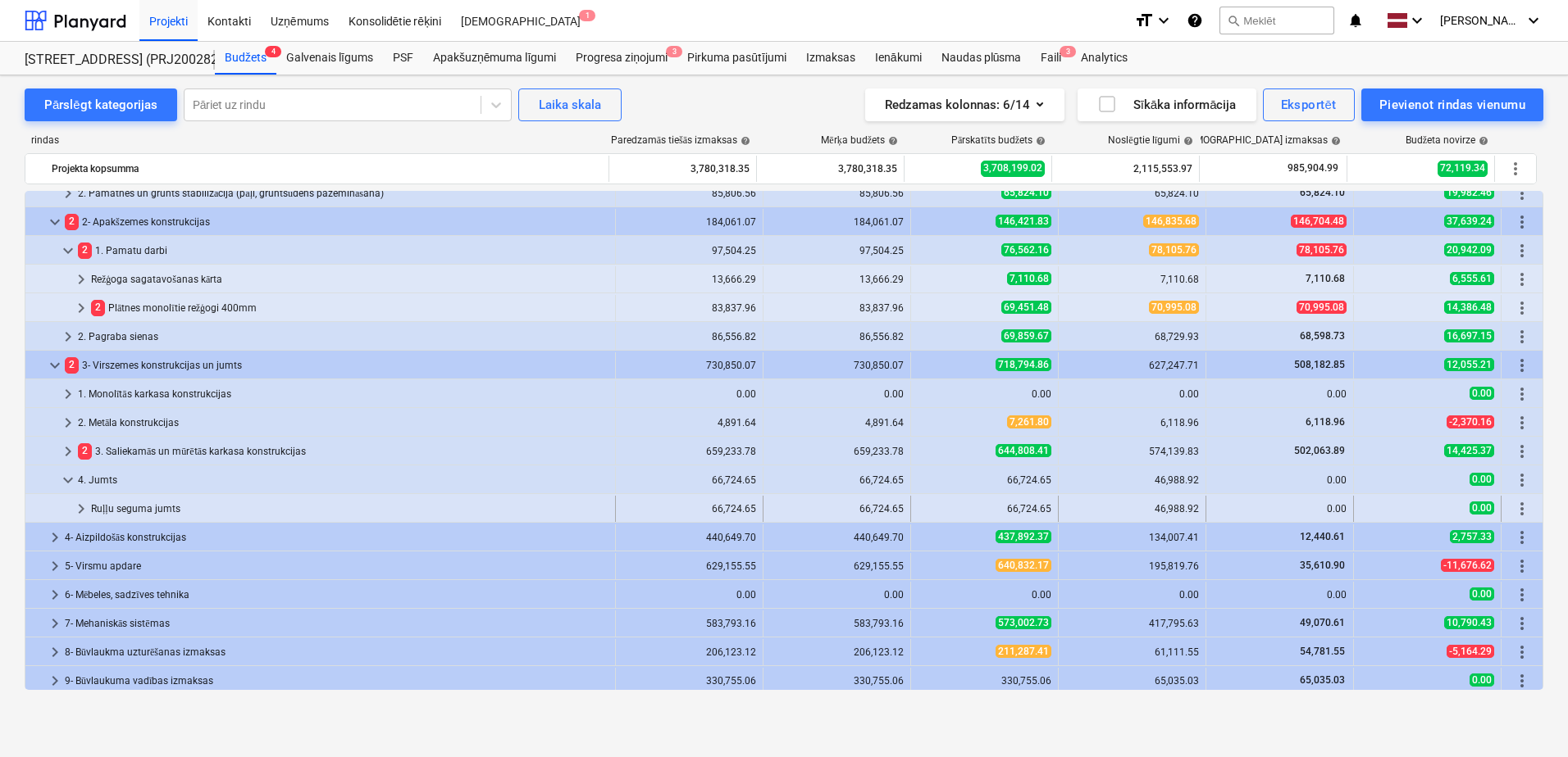
click at [81, 506] on span "keyboard_arrow_right" at bounding box center [80, 509] width 20 height 20
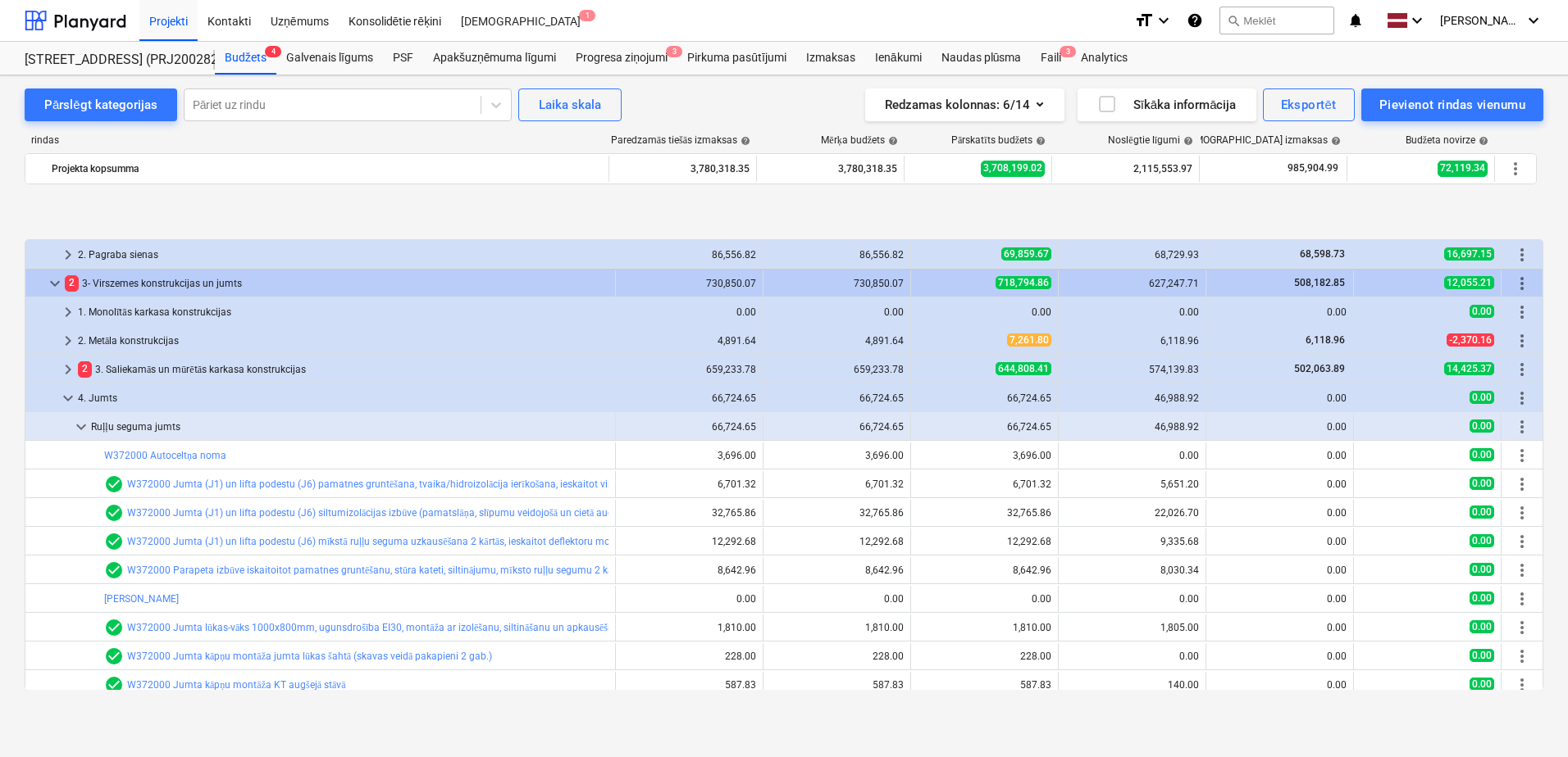
scroll to position [263, 0]
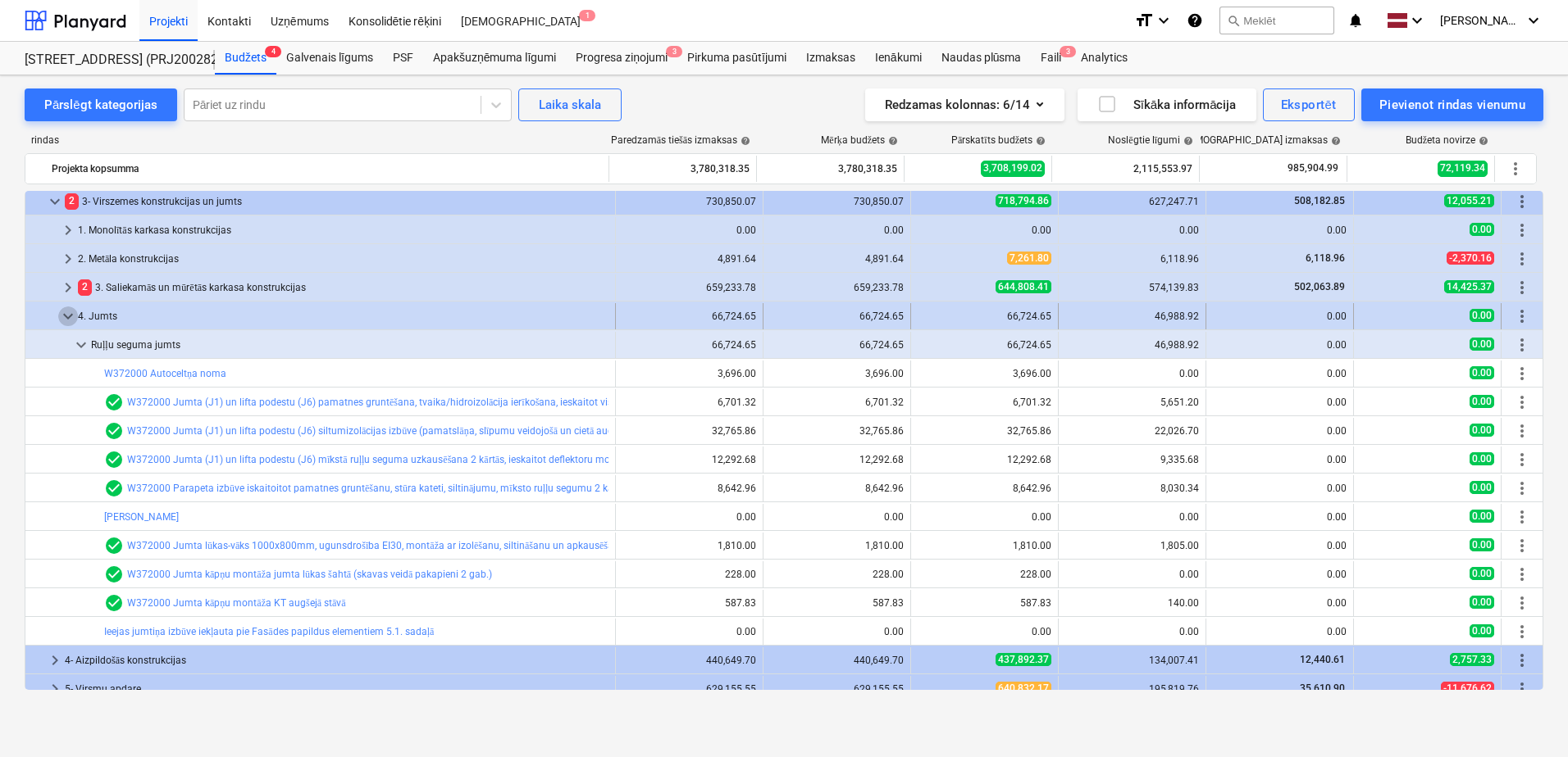
click at [65, 316] on span "keyboard_arrow_down" at bounding box center [68, 316] width 20 height 20
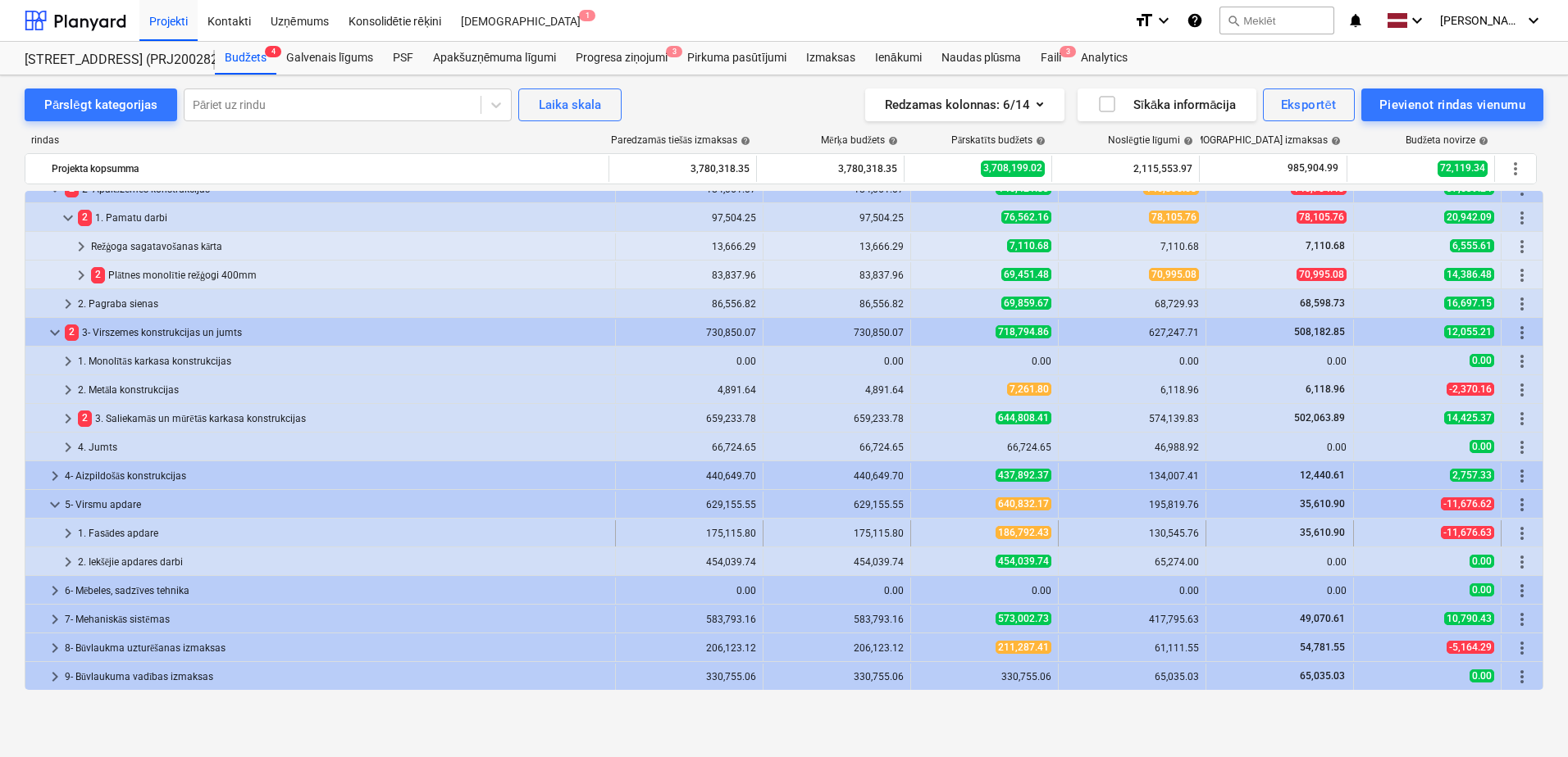
click at [62, 530] on span "keyboard_arrow_right" at bounding box center [68, 534] width 20 height 20
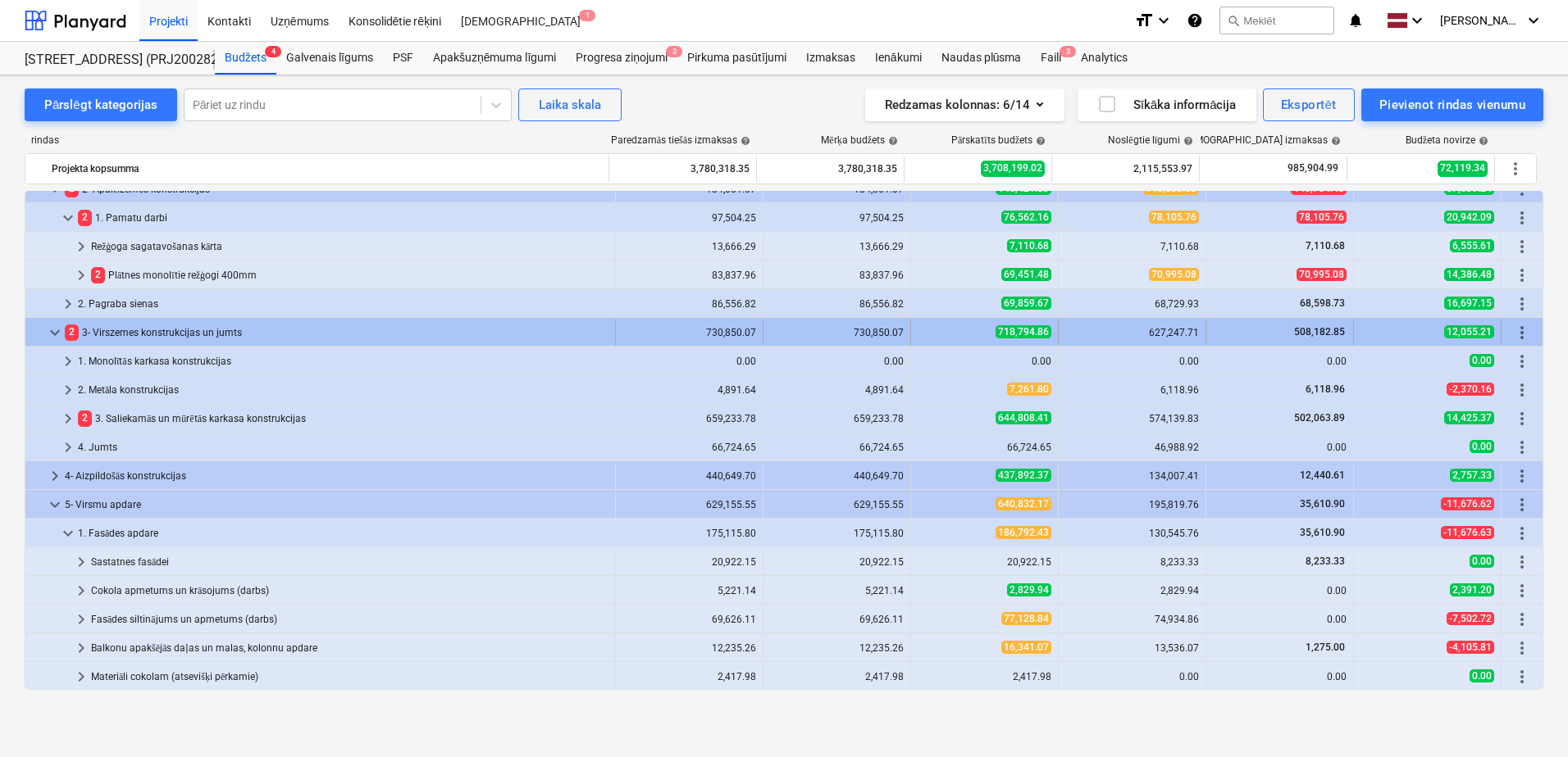
click at [55, 326] on span "keyboard_arrow_down" at bounding box center [55, 332] width 20 height 20
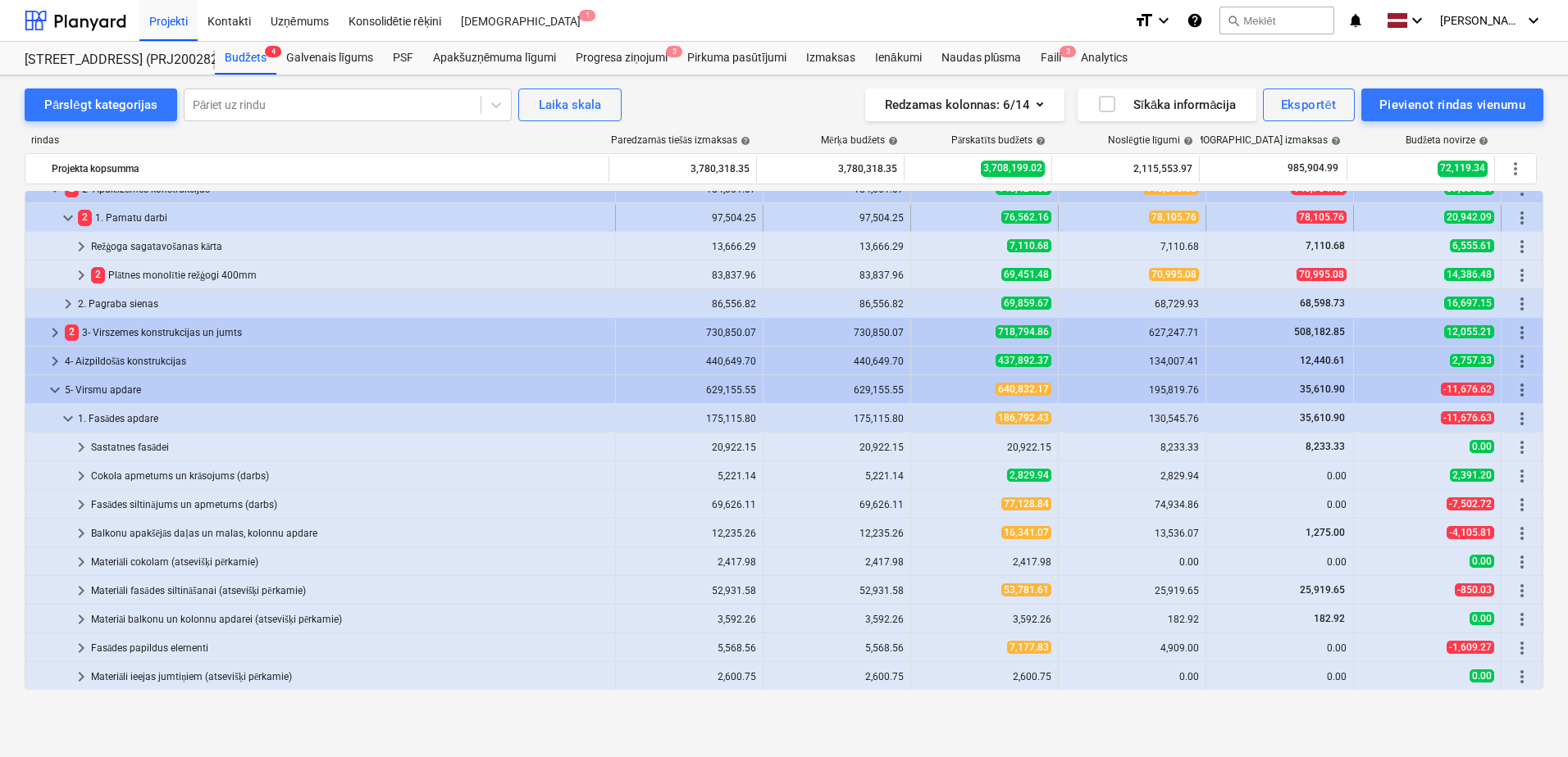
click at [65, 217] on span "keyboard_arrow_down" at bounding box center [68, 218] width 20 height 20
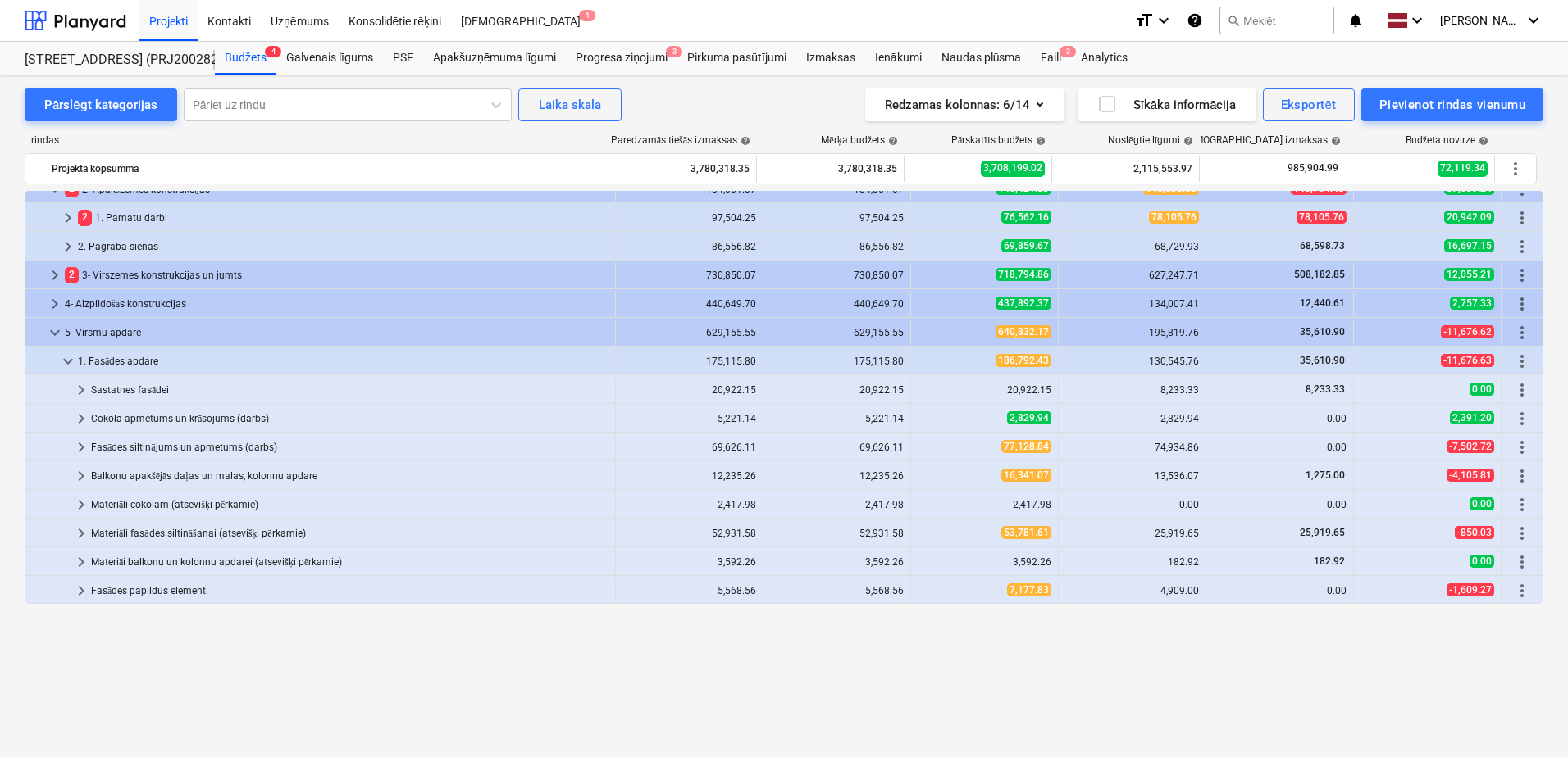
scroll to position [0, 0]
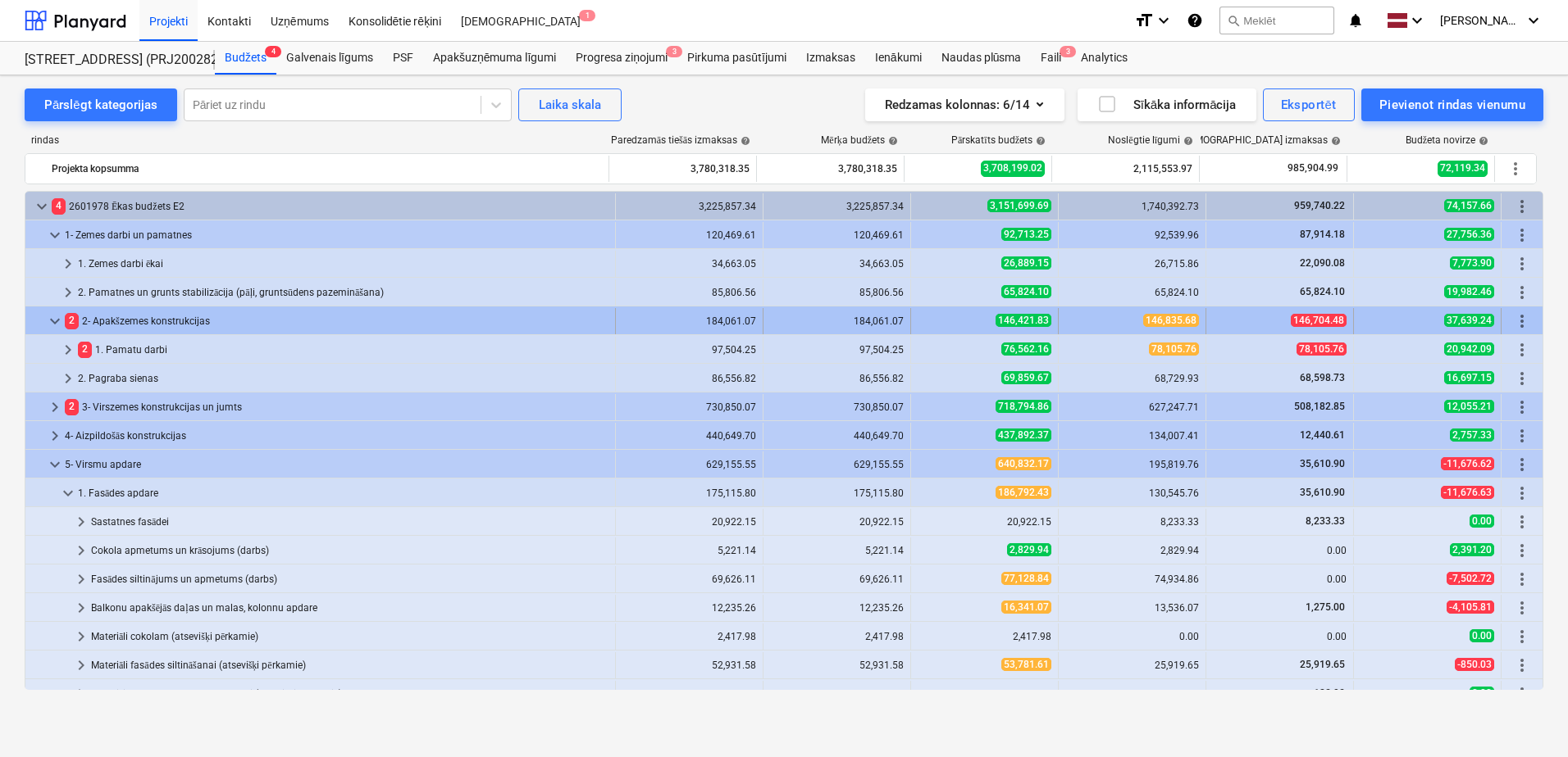
click at [52, 322] on span "keyboard_arrow_down" at bounding box center [55, 321] width 20 height 20
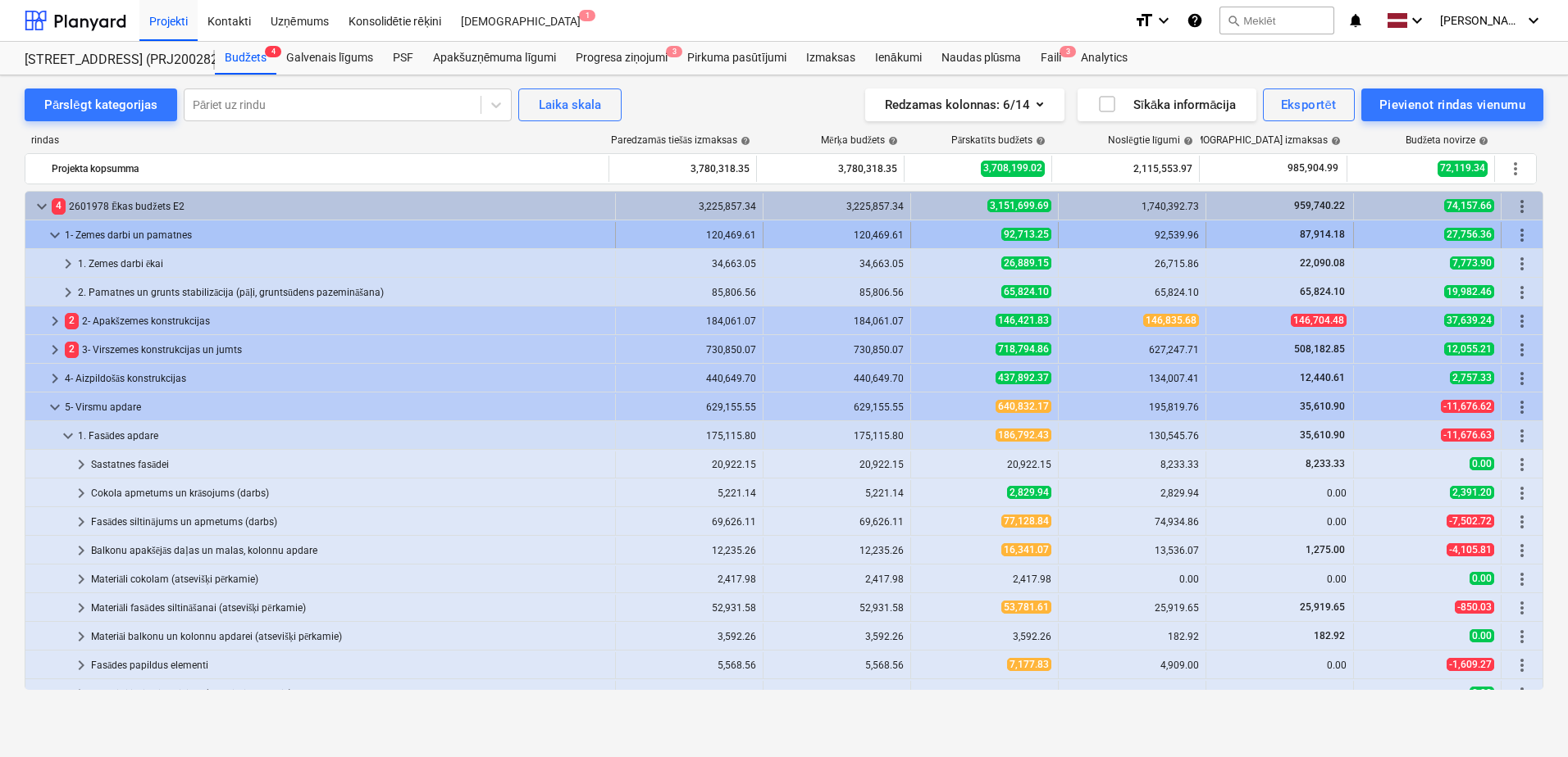
click at [53, 232] on span "keyboard_arrow_down" at bounding box center [55, 235] width 20 height 20
